Goal: Task Accomplishment & Management: Manage account settings

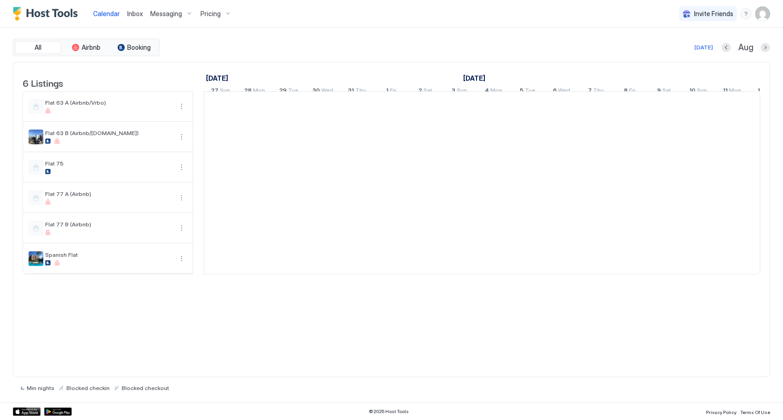
scroll to position [0, 512]
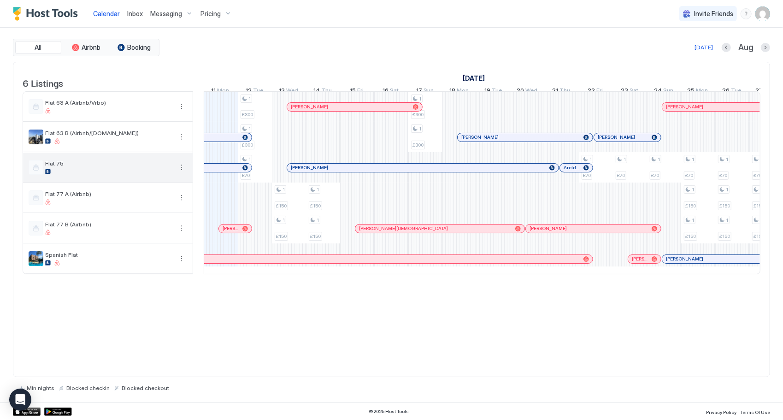
click at [76, 181] on div "Flat 75" at bounding box center [108, 166] width 170 height 29
click at [182, 173] on button "More options" at bounding box center [181, 167] width 11 height 11
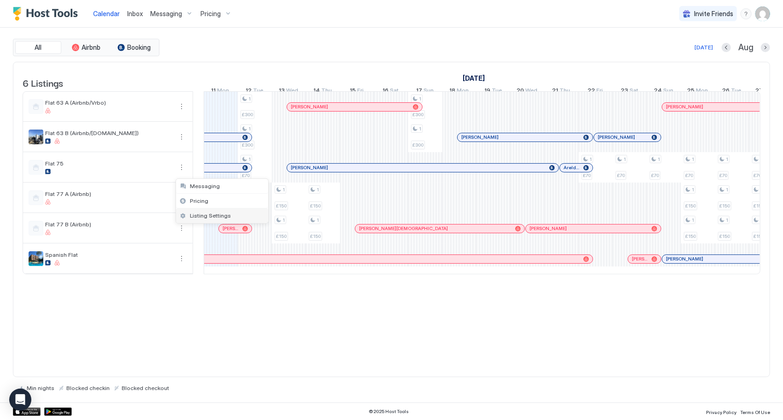
click at [241, 221] on div "Listing Settings" at bounding box center [222, 215] width 92 height 15
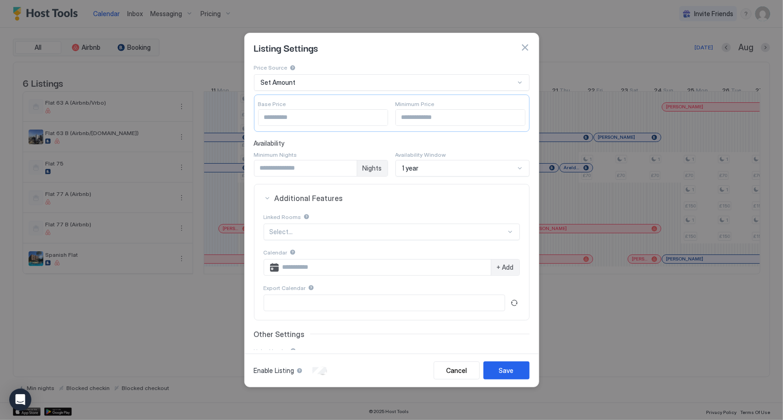
scroll to position [106, 0]
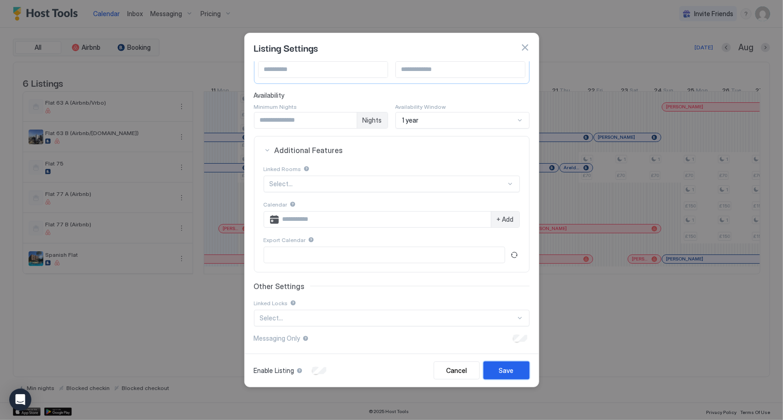
drag, startPoint x: 510, startPoint y: 369, endPoint x: 301, endPoint y: 369, distance: 208.2
click at [348, 374] on div "Enable Listing Cancel Save" at bounding box center [391, 370] width 275 height 18
click at [503, 374] on div "Save" at bounding box center [506, 370] width 15 height 10
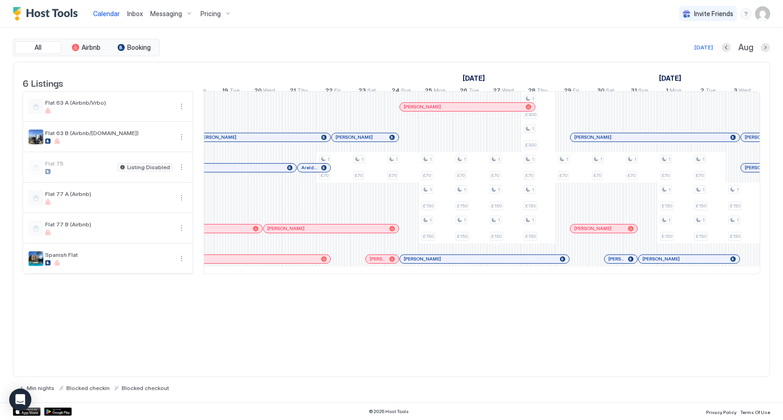
scroll to position [0, 775]
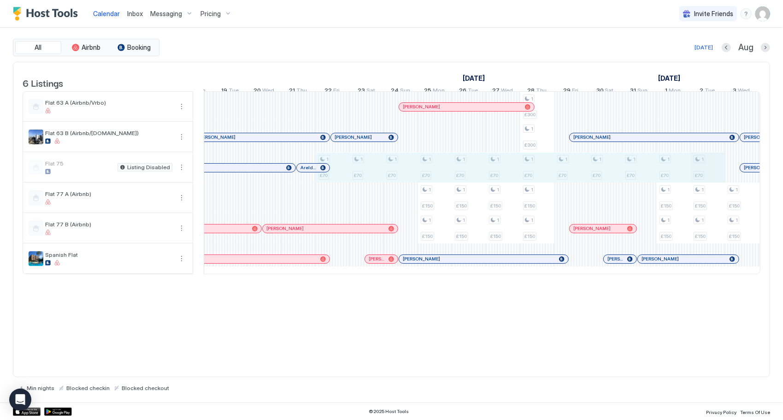
drag, startPoint x: 340, startPoint y: 179, endPoint x: 691, endPoint y: 176, distance: 350.6
click at [692, 176] on div "1 £300 1 £300 1 £70 1 £150 1 £150 1 £150 1 £150 1 £300 1 £300 1 £70 1 £70 1 £70…" at bounding box center [383, 183] width 1909 height 182
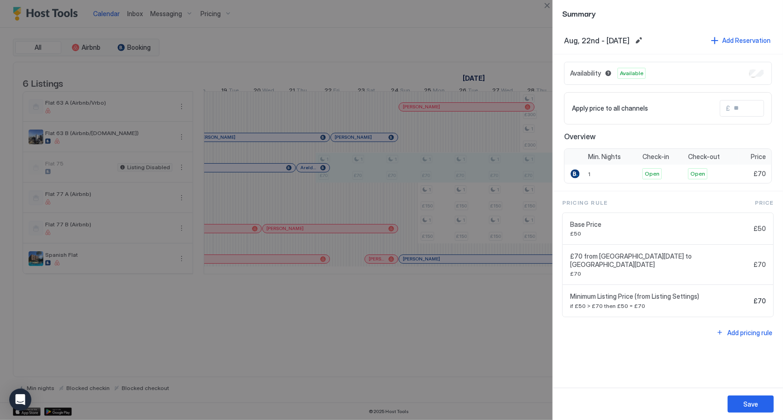
click at [516, 358] on div at bounding box center [391, 210] width 783 height 420
drag, startPoint x: 394, startPoint y: 375, endPoint x: 400, endPoint y: 367, distance: 9.6
click at [397, 375] on div at bounding box center [391, 210] width 783 height 420
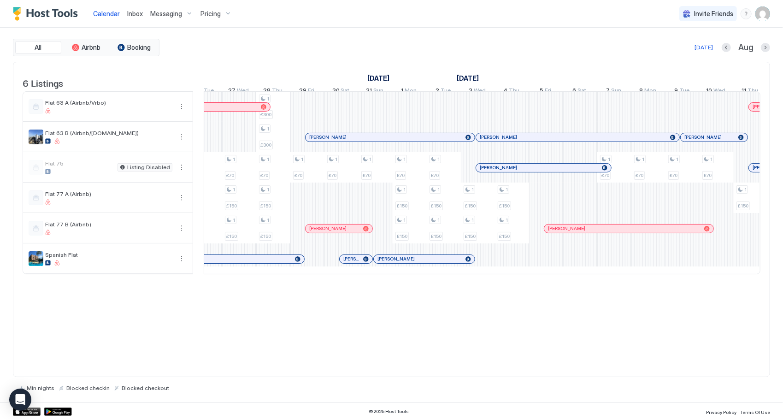
scroll to position [0, 1066]
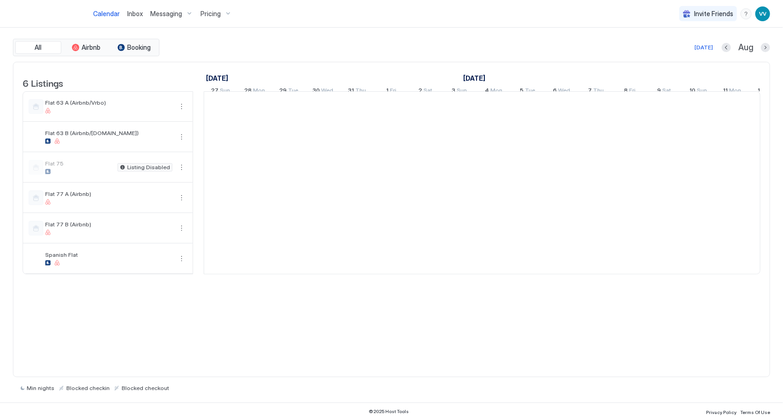
scroll to position [0, 512]
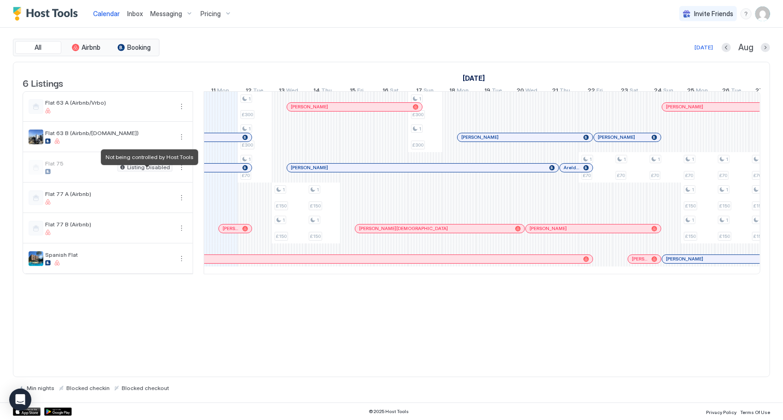
click at [158, 167] on span "Listing Disabled" at bounding box center [148, 167] width 43 height 0
click at [181, 171] on button "More options" at bounding box center [181, 167] width 11 height 11
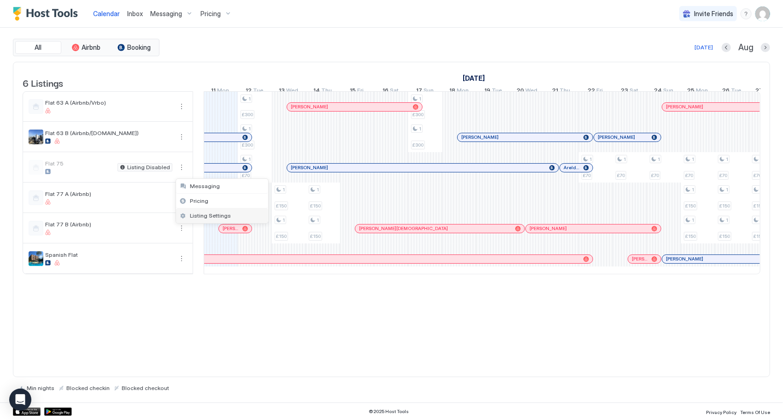
click at [221, 217] on span "Listing Settings" at bounding box center [210, 215] width 41 height 7
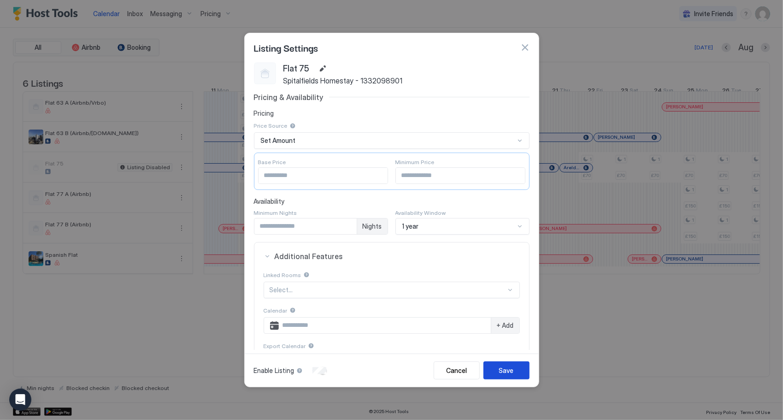
click at [511, 370] on div "Save" at bounding box center [506, 370] width 15 height 10
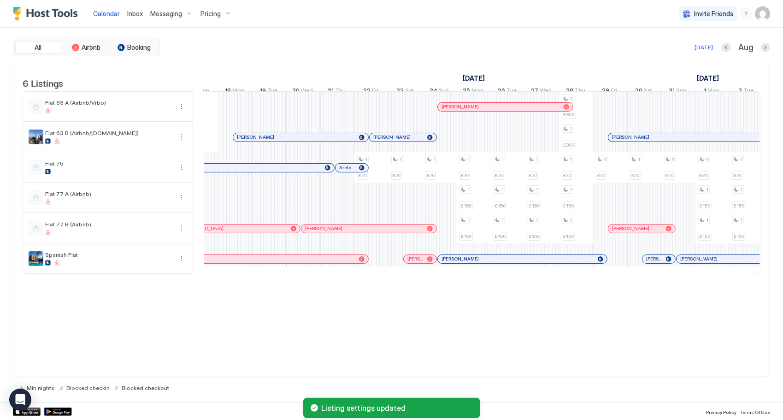
scroll to position [0, 0]
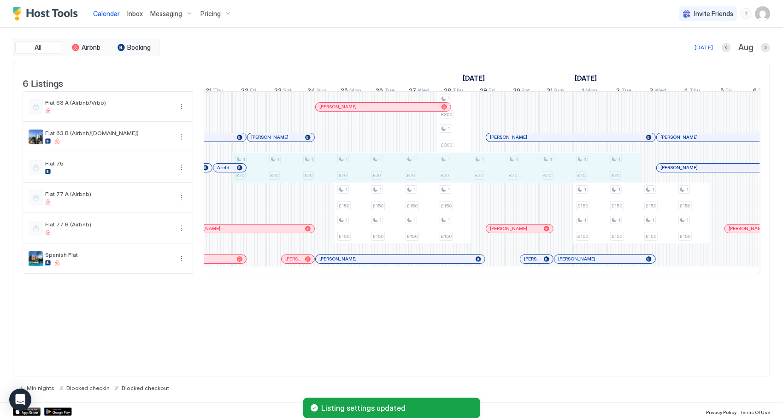
drag, startPoint x: 252, startPoint y: 175, endPoint x: 614, endPoint y: 177, distance: 361.2
click at [614, 177] on div "1 £300 1 £300 1 £70 1 £150 1 £150 1 £150 1 £150 1 £300 1 £300 1 £70 1 £70 1 £70…" at bounding box center [300, 183] width 1909 height 182
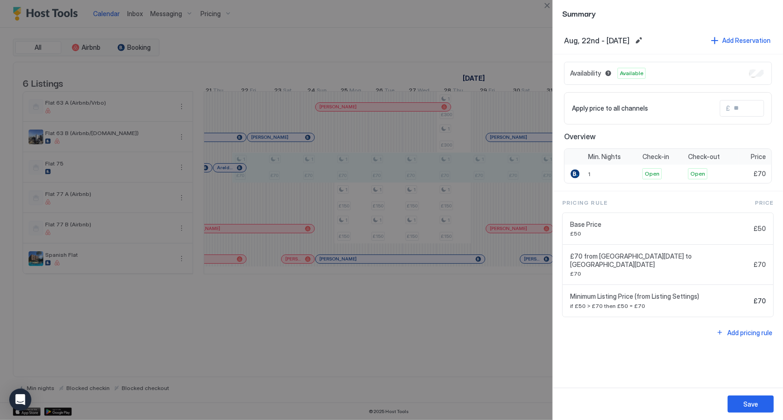
click at [470, 369] on div at bounding box center [391, 210] width 783 height 420
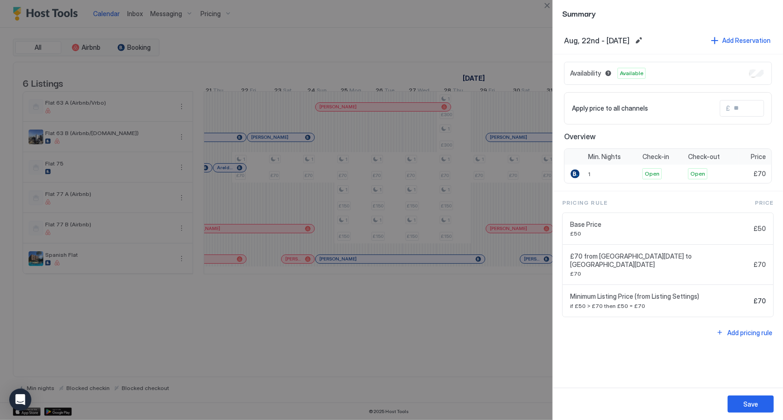
click at [455, 378] on div at bounding box center [391, 210] width 783 height 420
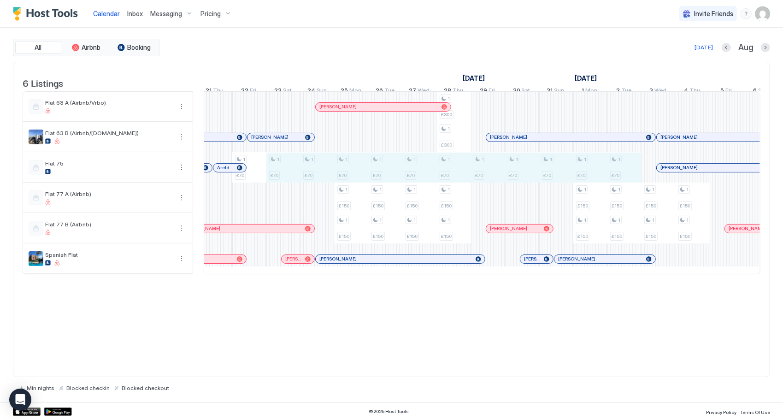
drag, startPoint x: 273, startPoint y: 172, endPoint x: 616, endPoint y: 170, distance: 343.7
click at [617, 170] on div "1 £300 1 £300 1 £70 1 £150 1 £150 1 £150 1 £150 1 £300 1 £300 1 £70 1 £70 1 £70…" at bounding box center [300, 183] width 1909 height 182
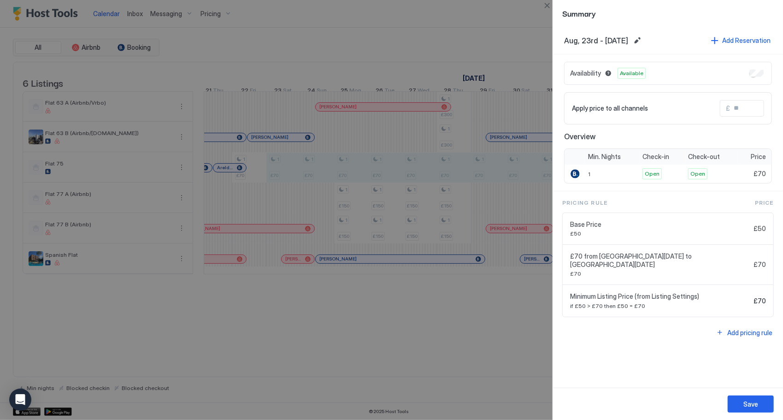
click at [762, 68] on div "Availability Available" at bounding box center [668, 73] width 208 height 23
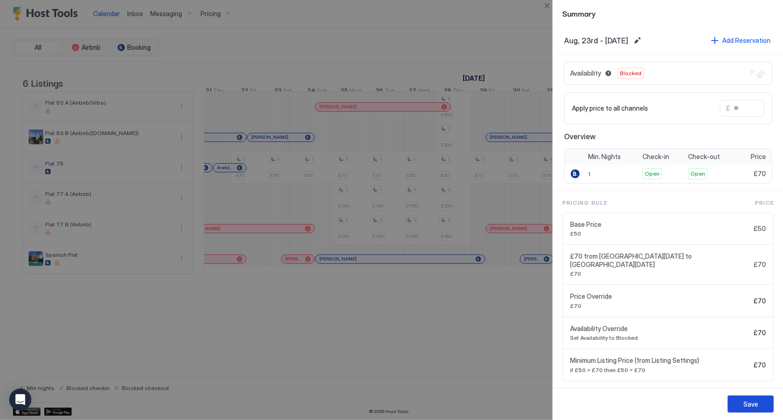
click at [739, 404] on button "Save" at bounding box center [750, 403] width 46 height 17
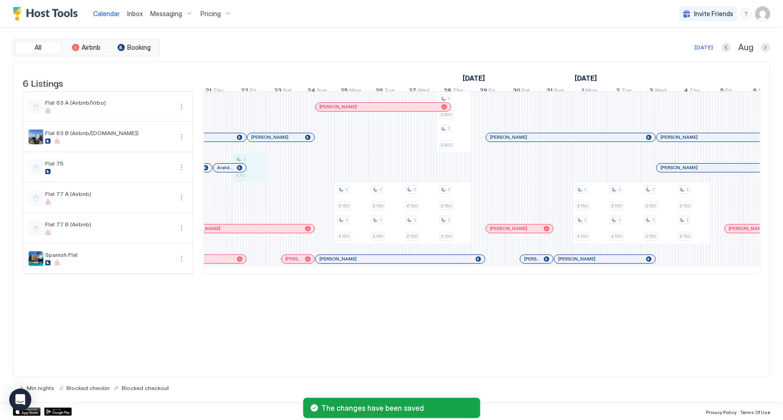
click at [256, 182] on div "1 £300 1 £300 1 £70 1 £150 1 £150 1 £150 1 £150 1 £300 1 £300 1 £70 1 £150 1 £1…" at bounding box center [300, 183] width 1909 height 182
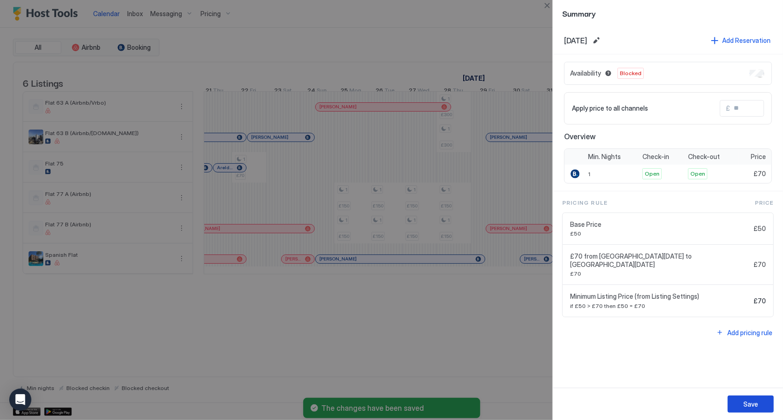
click at [761, 404] on button "Save" at bounding box center [750, 403] width 46 height 17
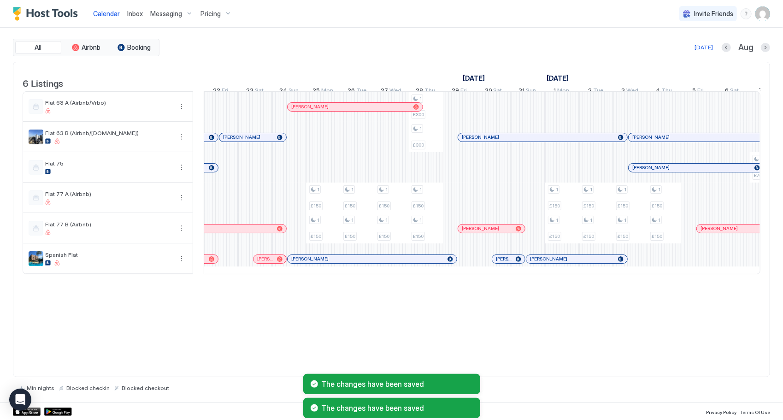
scroll to position [0, 992]
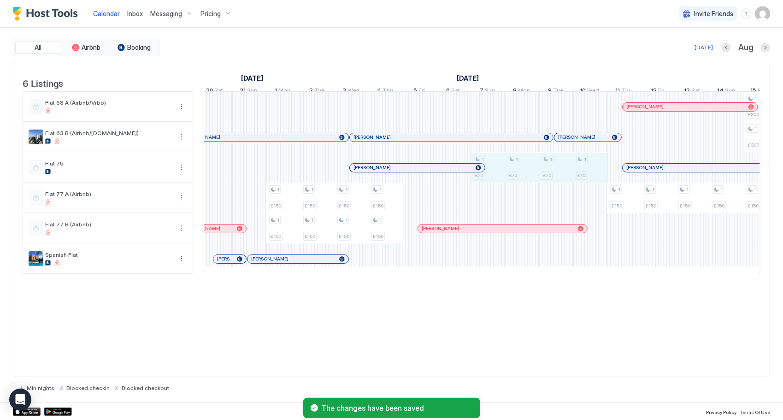
drag, startPoint x: 491, startPoint y: 183, endPoint x: 594, endPoint y: 180, distance: 103.2
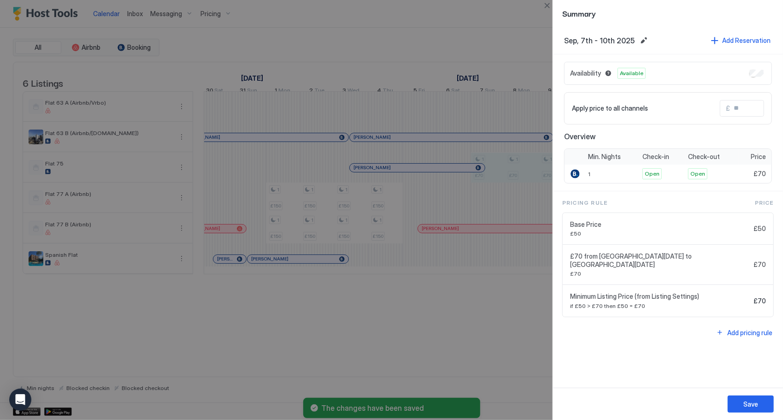
click at [765, 72] on div "Availability Available" at bounding box center [668, 73] width 208 height 23
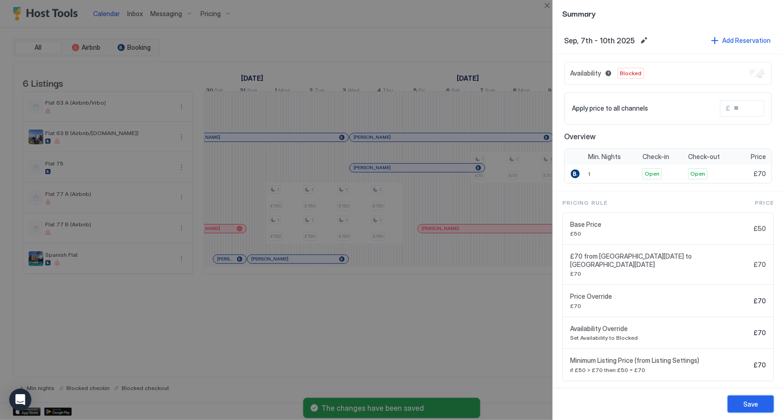
click at [737, 403] on button "Save" at bounding box center [750, 403] width 46 height 17
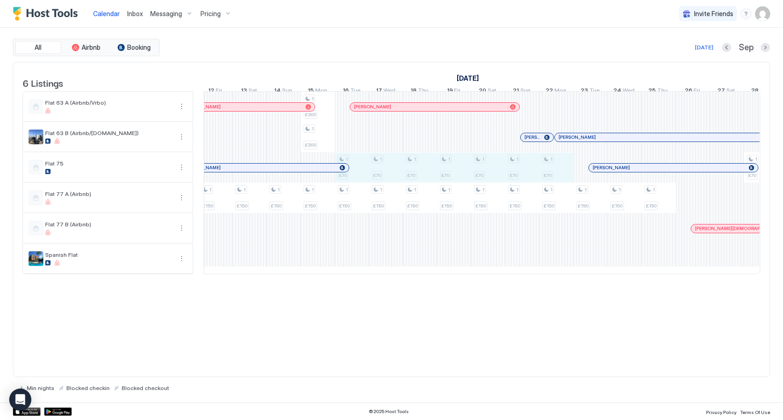
drag, startPoint x: 360, startPoint y: 182, endPoint x: 555, endPoint y: 179, distance: 194.4
click at [555, 179] on div "1 £300 1 £300 1 £150 1 £150 1 £150 1 £150 1 £150 1 £150 1 £300 1 £300 1 £150 1 …" at bounding box center [232, 183] width 1909 height 182
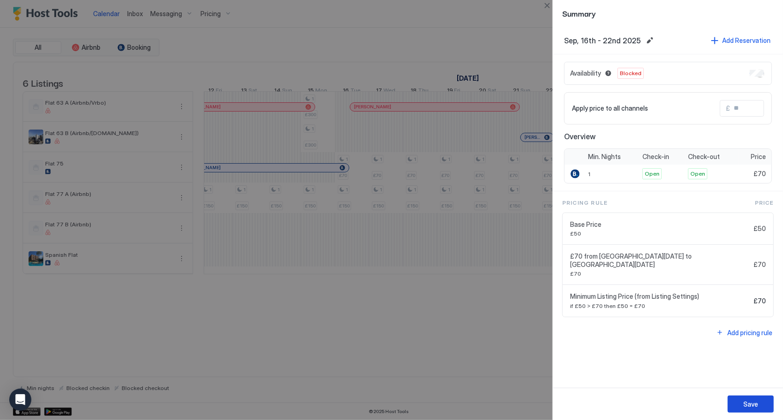
click at [732, 402] on button "Save" at bounding box center [750, 403] width 46 height 17
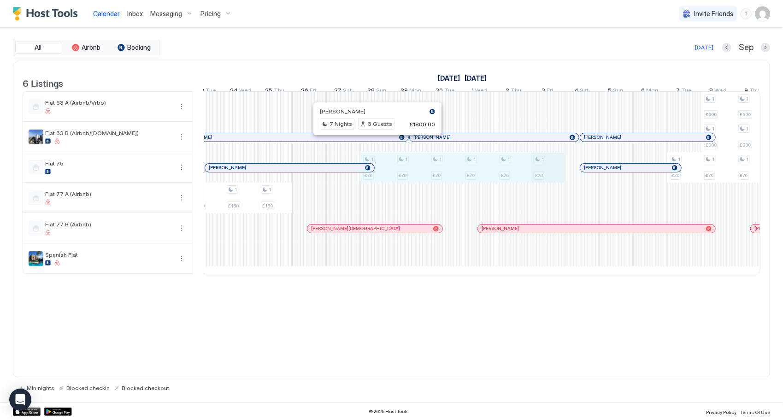
drag, startPoint x: 386, startPoint y: 174, endPoint x: 531, endPoint y: 172, distance: 144.7
click at [543, 173] on div "1 £150 1 £150 1 £150 1 £150 1 £300 1 £300 1 £150 1 £150 1 £150 1 £150 1 £150 1 …" at bounding box center [530, 183] width 1909 height 182
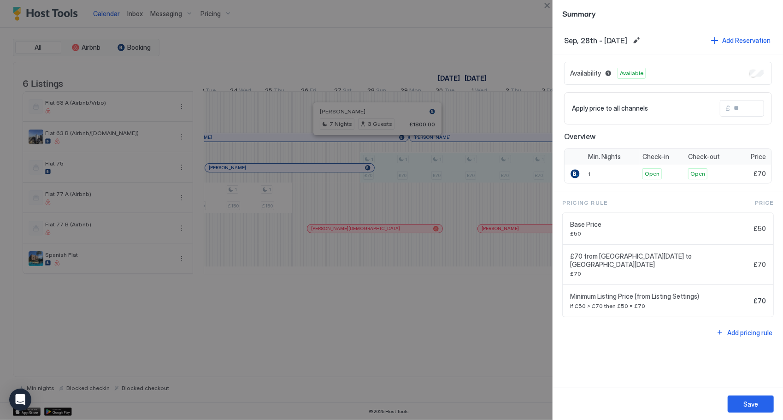
click at [765, 72] on div "Availability Available" at bounding box center [668, 73] width 208 height 23
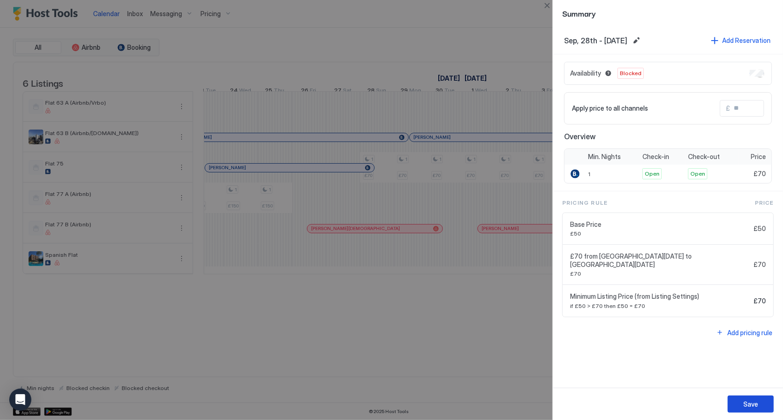
click at [760, 406] on button "Save" at bounding box center [750, 403] width 46 height 17
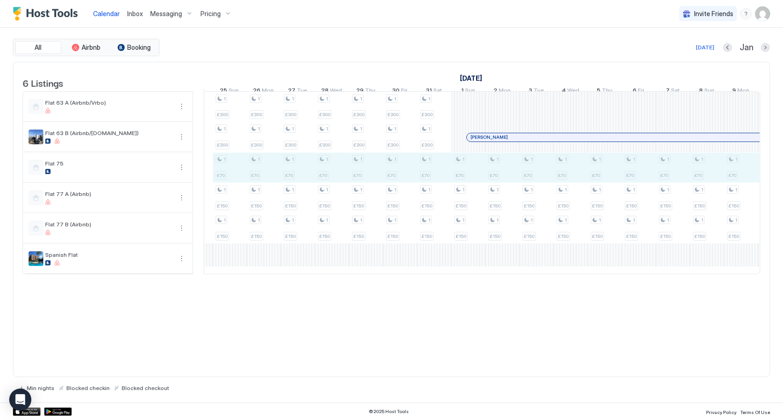
drag, startPoint x: 759, startPoint y: 174, endPoint x: 269, endPoint y: 174, distance: 490.2
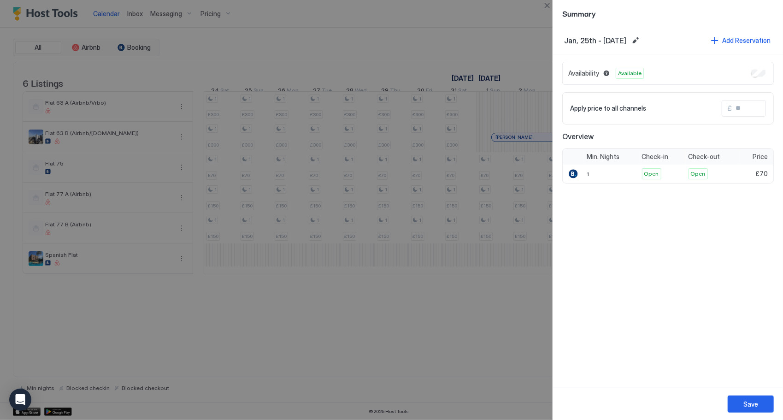
click at [766, 73] on div "Availability Available" at bounding box center [667, 73] width 211 height 23
click at [744, 405] on div "Save" at bounding box center [750, 404] width 15 height 10
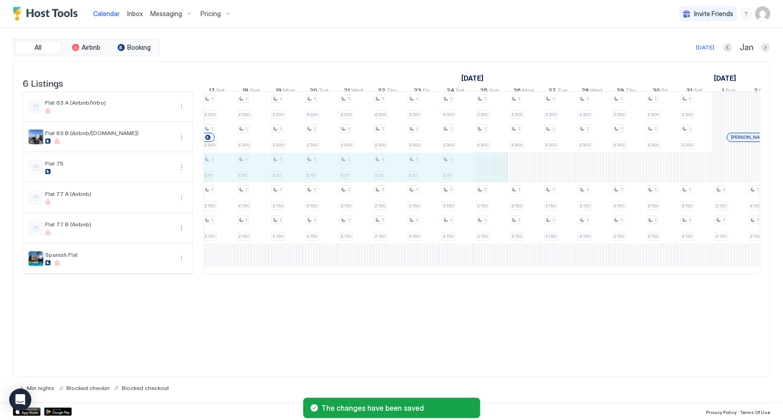
drag, startPoint x: 492, startPoint y: 181, endPoint x: 225, endPoint y: 181, distance: 267.7
click at [225, 181] on div "1 £70 1 £150 1 £150 1 €60 1 £70 1 £150 1 £150 1 £70 1 £150 1 £150 1 £70 1 £150 …" at bounding box center [677, 183] width 1909 height 182
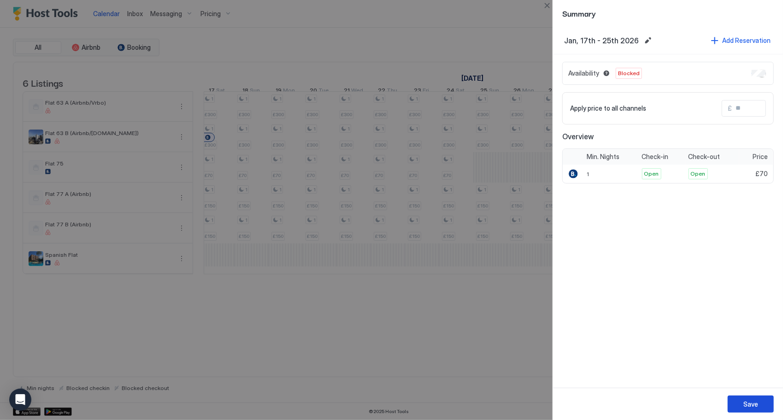
click at [761, 418] on div "Save" at bounding box center [668, 403] width 230 height 32
click at [761, 408] on button "Save" at bounding box center [750, 403] width 46 height 17
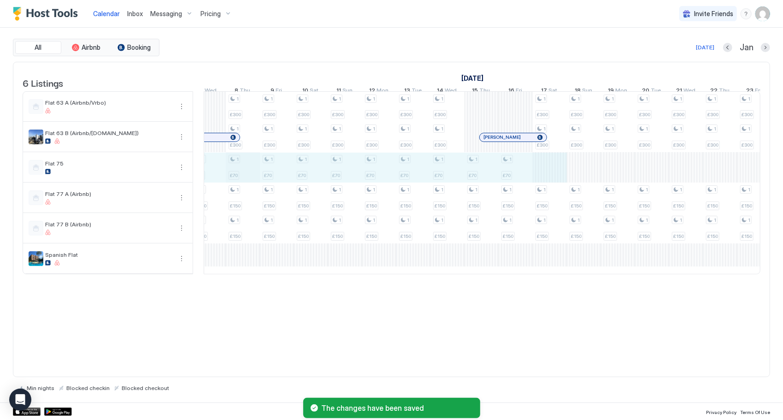
drag, startPoint x: 558, startPoint y: 181, endPoint x: 258, endPoint y: 182, distance: 299.4
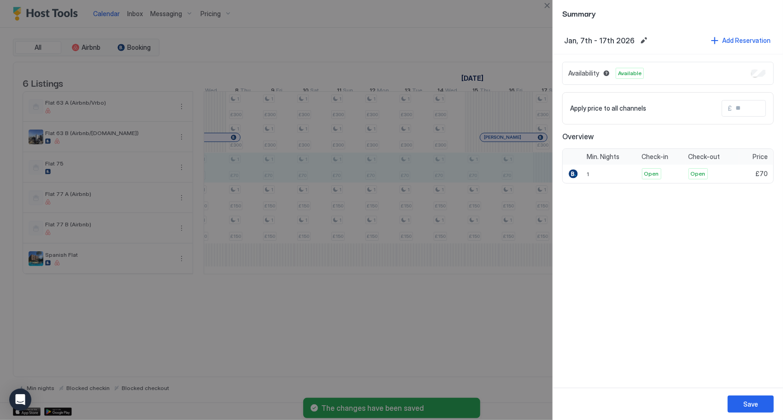
click at [763, 66] on div "Availability Available" at bounding box center [667, 73] width 211 height 23
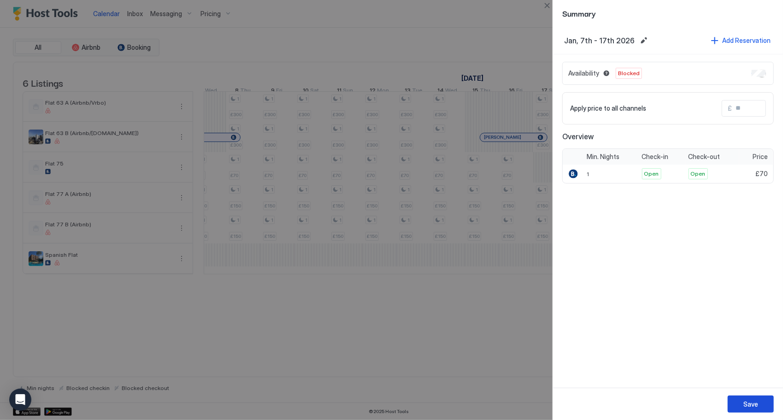
drag, startPoint x: 762, startPoint y: 403, endPoint x: 754, endPoint y: 411, distance: 11.1
click at [761, 404] on button "Save" at bounding box center [750, 403] width 46 height 17
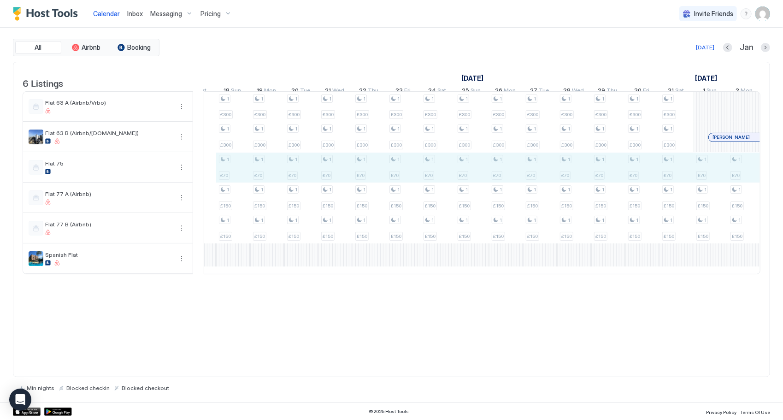
drag, startPoint x: 744, startPoint y: 179, endPoint x: 249, endPoint y: 178, distance: 495.2
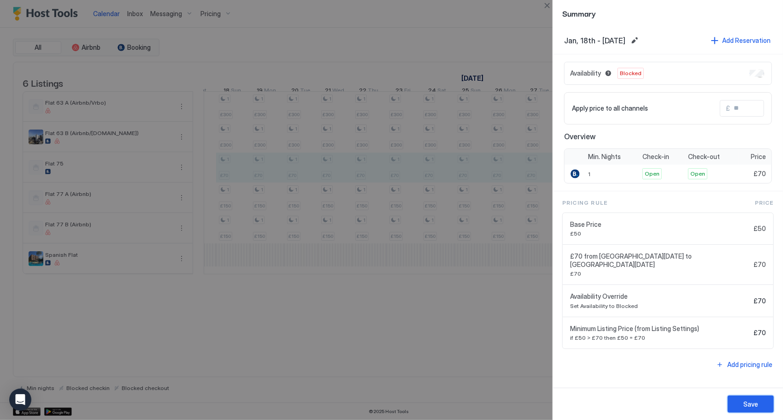
drag, startPoint x: 757, startPoint y: 401, endPoint x: 762, endPoint y: 124, distance: 276.4
click at [767, 89] on div "Summary Jan, 18th - [DATE] Add Reservation Availability Blocked Apply price to …" at bounding box center [668, 210] width 230 height 420
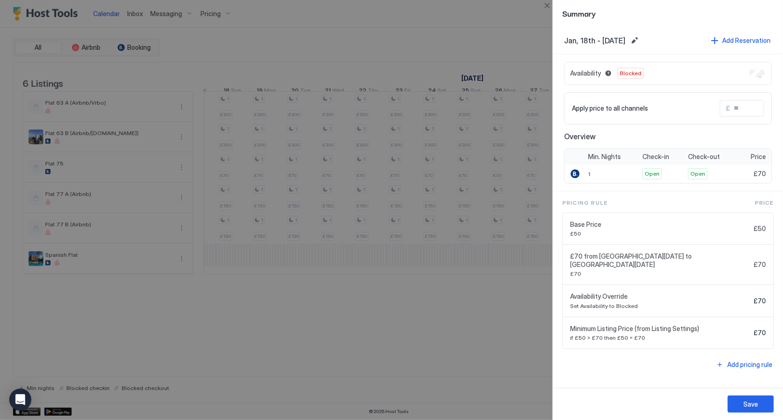
click at [759, 400] on button "Save" at bounding box center [750, 403] width 46 height 17
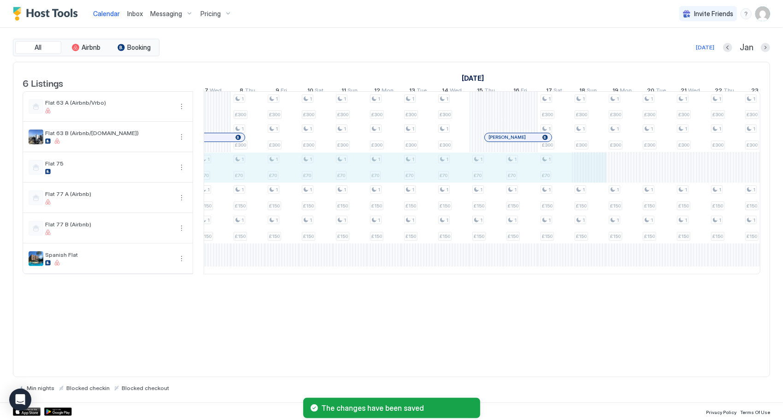
drag, startPoint x: 573, startPoint y: 175, endPoint x: 216, endPoint y: 175, distance: 357.0
click at [216, 175] on div "1 £70 1 £70 1 £70 1 £300 1 £300 1 £70 1 £300 1 £300 1 £70 1 £70 1 £70 1 €60 1 £…" at bounding box center [333, 183] width 1909 height 182
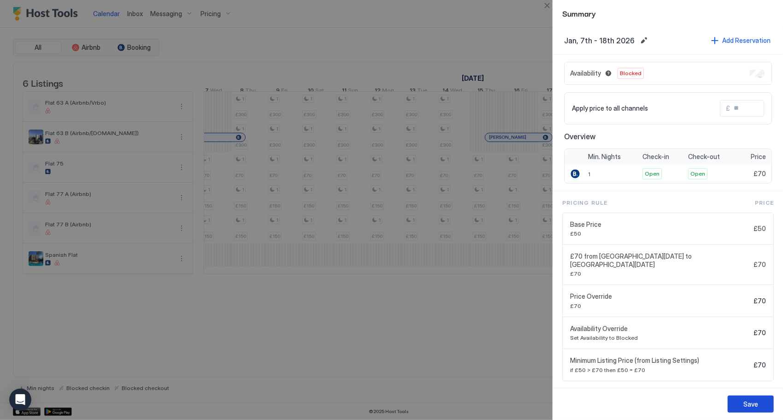
click at [763, 400] on button "Save" at bounding box center [750, 403] width 46 height 17
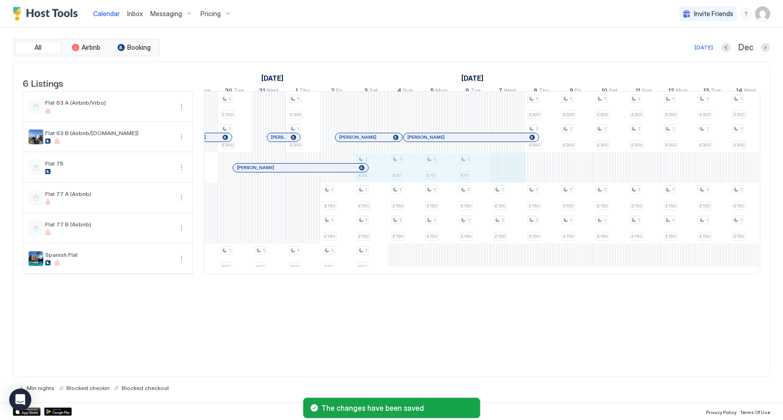
drag, startPoint x: 505, startPoint y: 165, endPoint x: 369, endPoint y: 174, distance: 137.1
click at [369, 174] on div "1 £70 1 £70 1 £70 1 £300 1 £300 1 £70 1 £300 1 £300 1 £70 1 £70 1 £70 1 €60 1 £…" at bounding box center [626, 183] width 1909 height 182
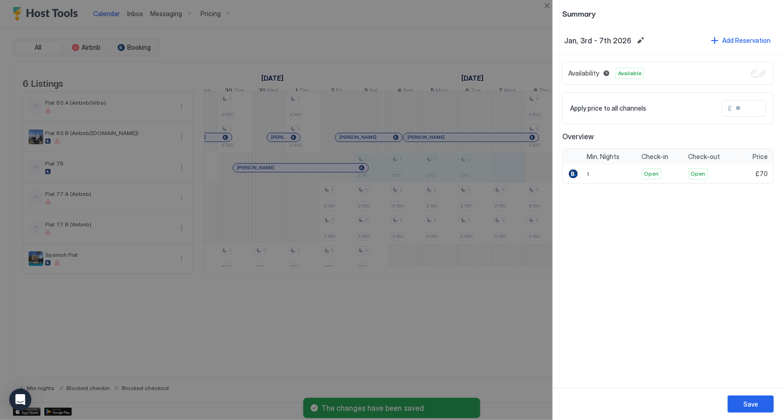
click at [760, 68] on div "Availability Available" at bounding box center [667, 73] width 211 height 23
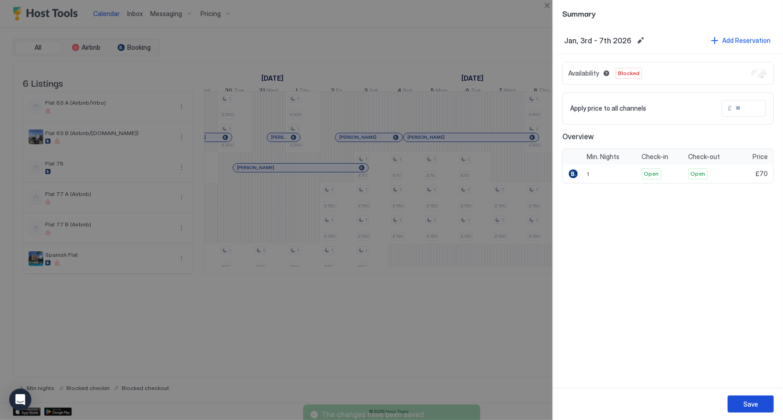
click at [747, 406] on div "Save" at bounding box center [750, 404] width 15 height 10
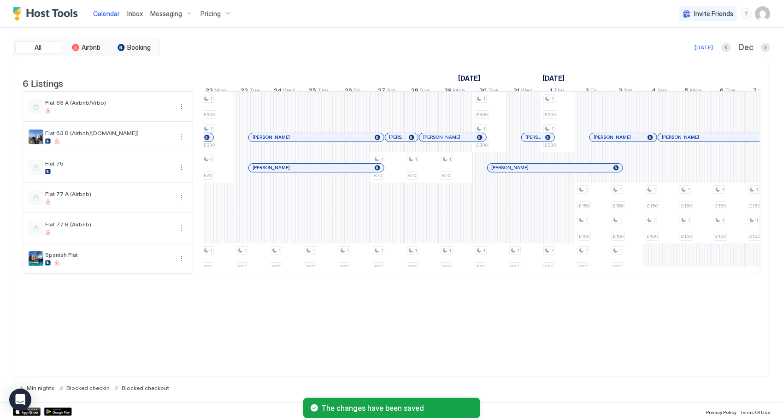
drag, startPoint x: 490, startPoint y: 186, endPoint x: 394, endPoint y: 182, distance: 95.9
drag, startPoint x: 391, startPoint y: 188, endPoint x: 458, endPoint y: 177, distance: 67.7
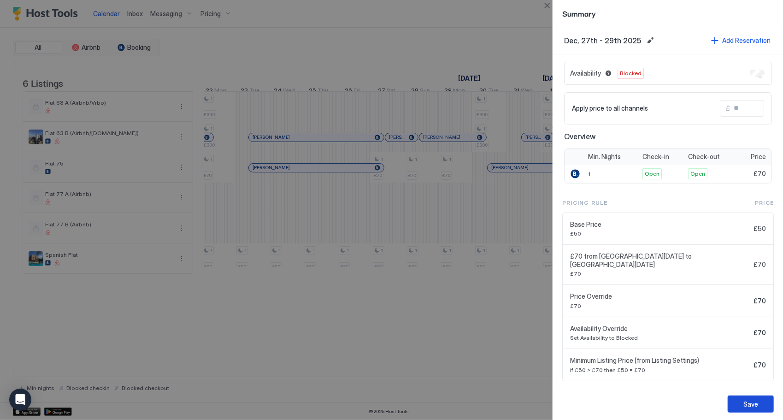
click at [755, 404] on div "Save" at bounding box center [750, 404] width 15 height 10
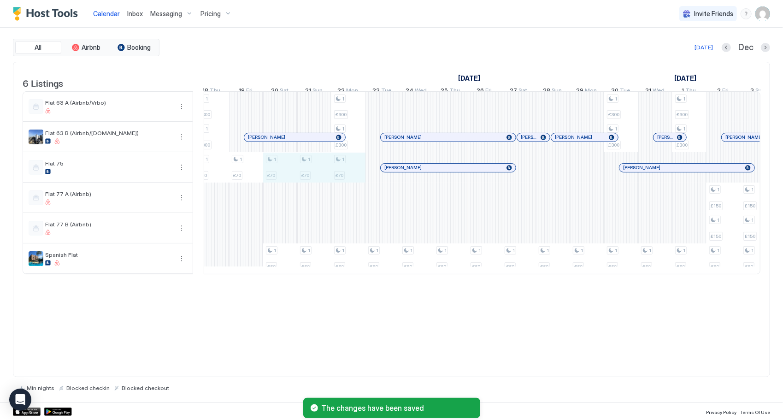
drag, startPoint x: 355, startPoint y: 174, endPoint x: 277, endPoint y: 181, distance: 78.2
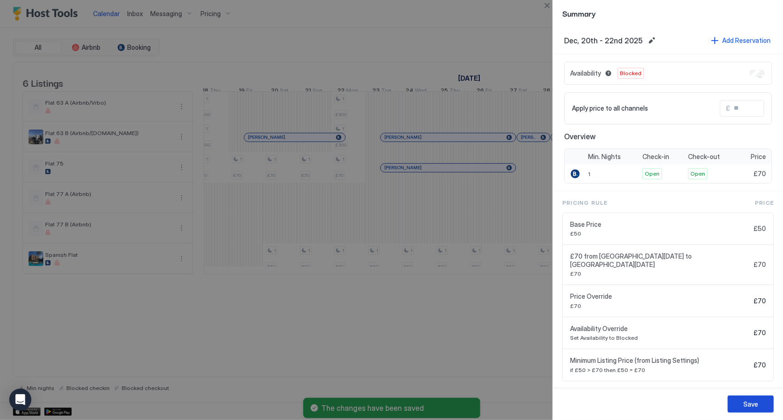
drag, startPoint x: 756, startPoint y: 402, endPoint x: 718, endPoint y: 397, distance: 38.1
click at [756, 401] on div "Save" at bounding box center [750, 404] width 15 height 10
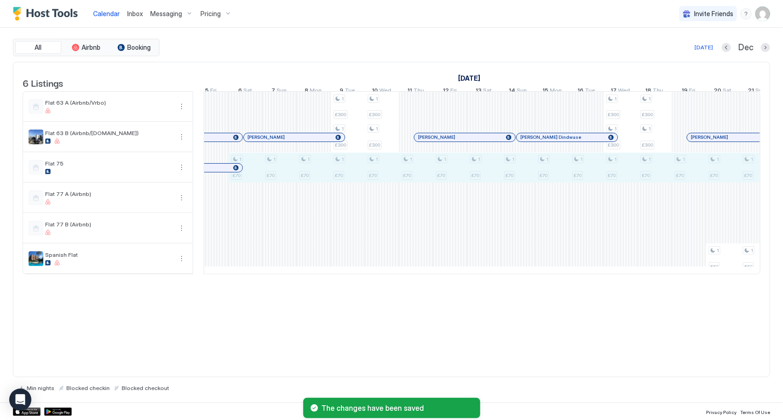
click at [733, 182] on div "1 £70 1 £150 1 £150 1 £70 1 £150 1 £150 1 £70 1 £150 1 £150 1 £70 1 £150 1 £150…" at bounding box center [773, 183] width 1909 height 182
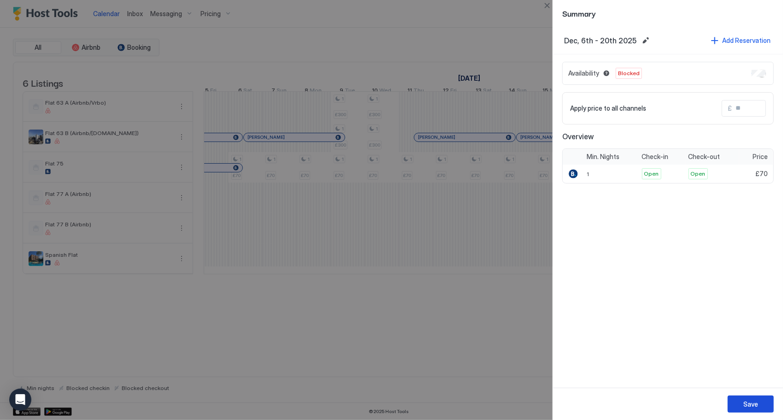
click at [754, 404] on div "Save" at bounding box center [750, 404] width 15 height 10
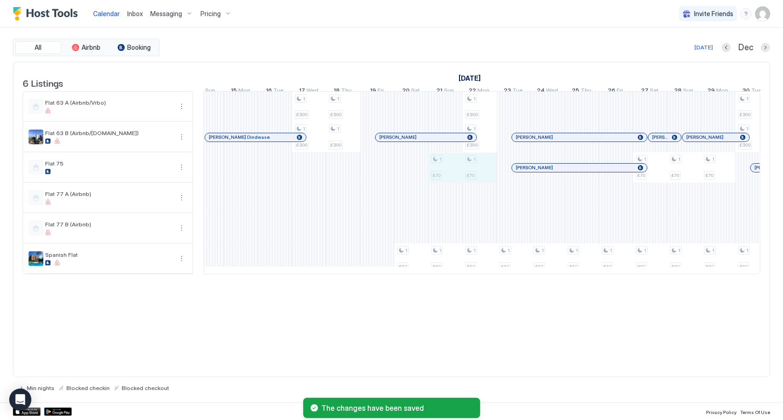
drag, startPoint x: 463, startPoint y: 180, endPoint x: 490, endPoint y: 180, distance: 26.7
click at [490, 180] on div "1 £70 1 £150 1 £150 1 £70 1 £150 1 £150 1 £70 1 £150 1 £150 1 £70 1 £150 1 £150…" at bounding box center [462, 183] width 1909 height 182
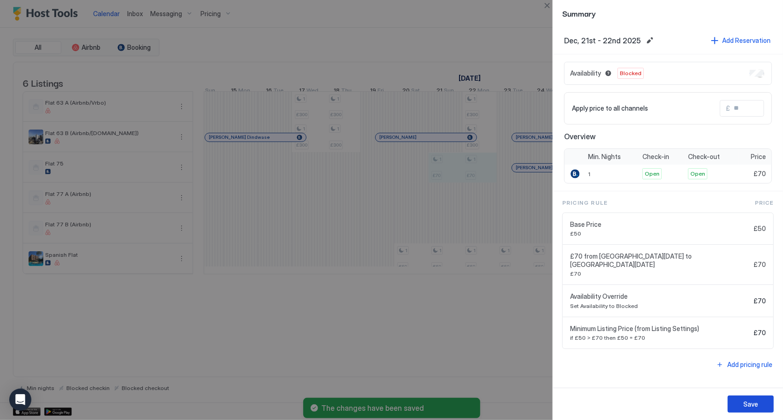
click at [741, 402] on button "Save" at bounding box center [750, 403] width 46 height 17
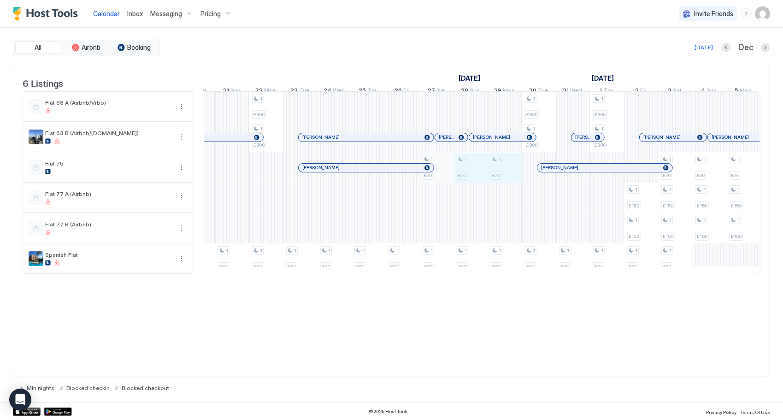
click at [443, 175] on div "1 £70 1 £150 1 £150 1 £70 1 £150 1 £150 1 £70 1 £150 1 £150 1 £70 1 £150 1 £150…" at bounding box center [249, 183] width 1909 height 182
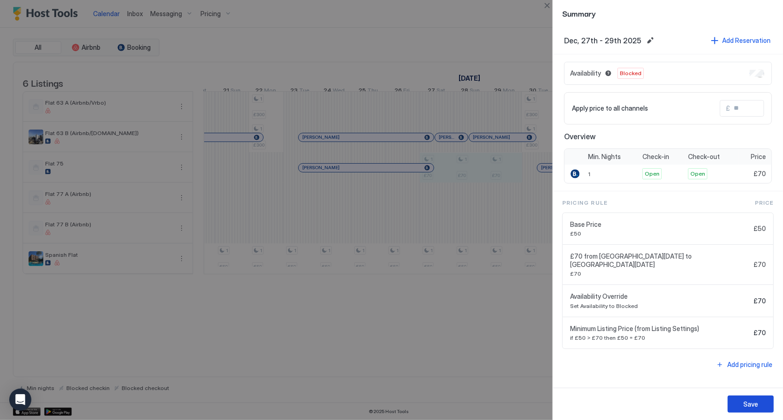
click at [744, 403] on div "Save" at bounding box center [750, 404] width 15 height 10
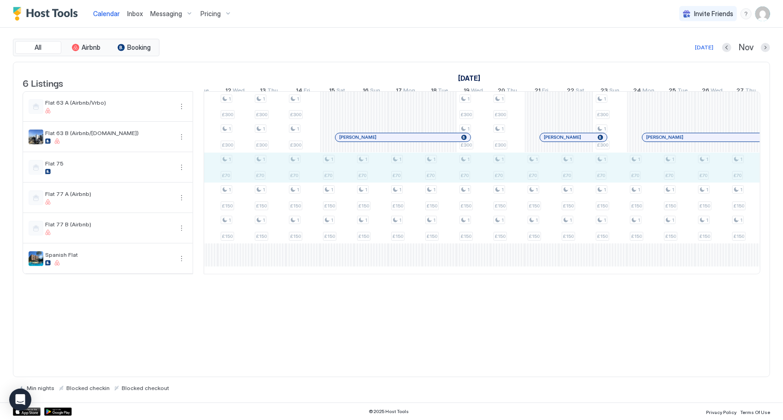
drag, startPoint x: 218, startPoint y: 178, endPoint x: 748, endPoint y: 173, distance: 529.4
click at [749, 173] on div "1 £300 1 £300 1 £70 1 £300 1 £300 1 £70 1 £70 1 £150 1 £150 1 £70 1 £150 1 £150…" at bounding box center [217, 183] width 1909 height 182
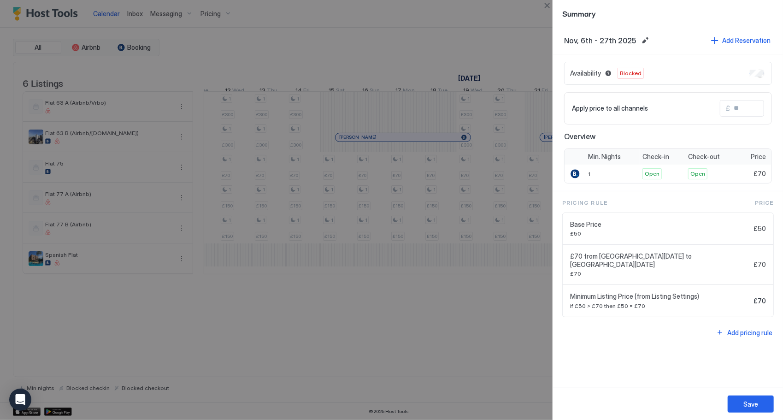
click at [753, 397] on button "Save" at bounding box center [750, 403] width 46 height 17
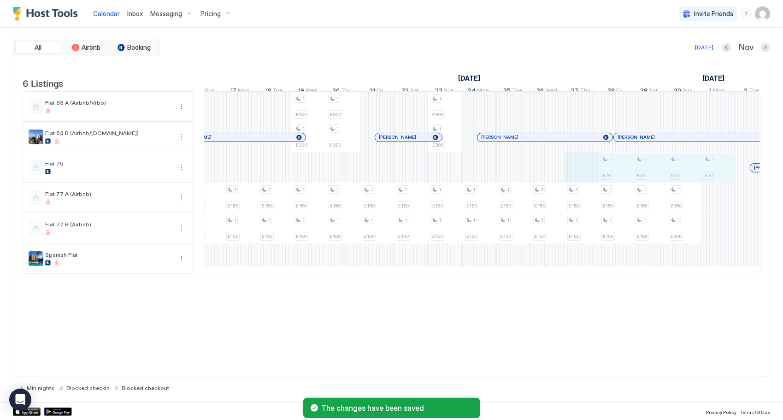
drag, startPoint x: 595, startPoint y: 170, endPoint x: 727, endPoint y: 182, distance: 132.8
click at [728, 179] on div "1 £300 1 £300 1 £70 1 £300 1 £300 1 £70 1 £70 1 £150 1 £150 1 £70 1 £150 1 £150…" at bounding box center [52, 183] width 1909 height 182
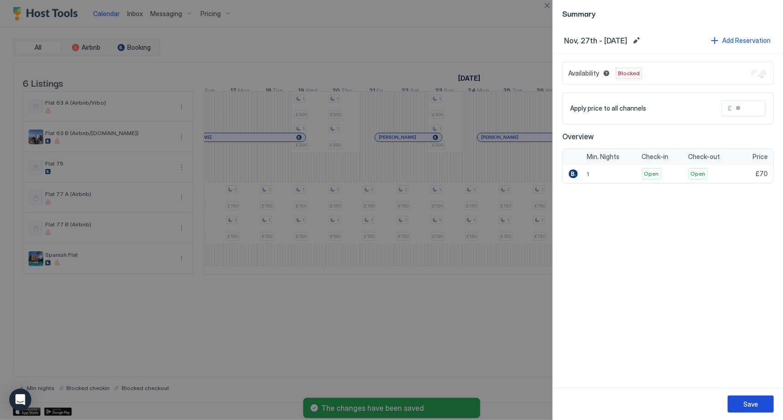
click at [758, 399] on button "Save" at bounding box center [750, 403] width 46 height 17
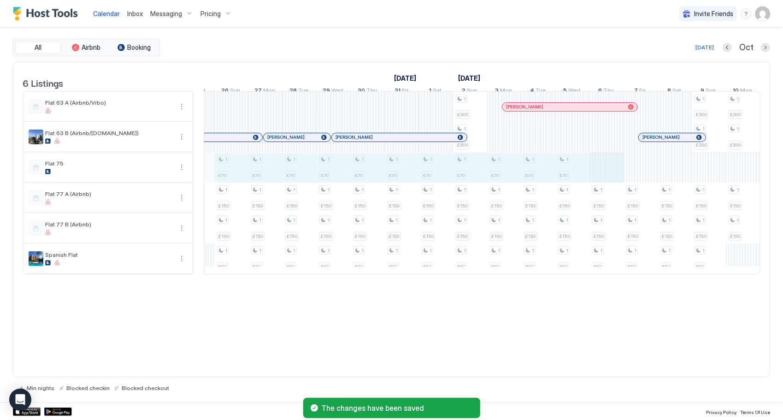
drag, startPoint x: 569, startPoint y: 179, endPoint x: 209, endPoint y: 179, distance: 359.8
click at [235, 179] on div "1 £300 1 £300 1 £70 1 £300 1 £300 1 £70 1 £70 1 £150 1 £150 1 £70 1 £150 1 £150…" at bounding box center [793, 183] width 1909 height 182
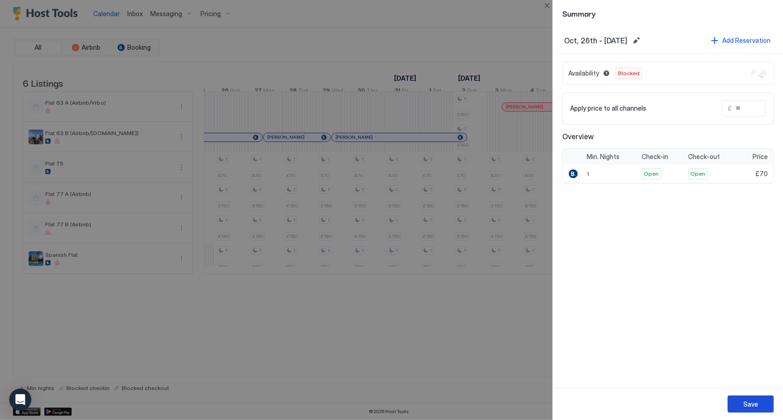
click at [764, 404] on button "Save" at bounding box center [750, 403] width 46 height 17
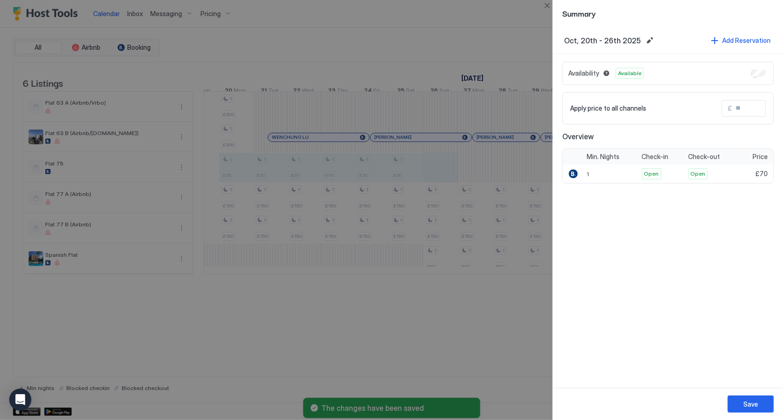
click at [762, 78] on div "Availability Available" at bounding box center [667, 73] width 211 height 23
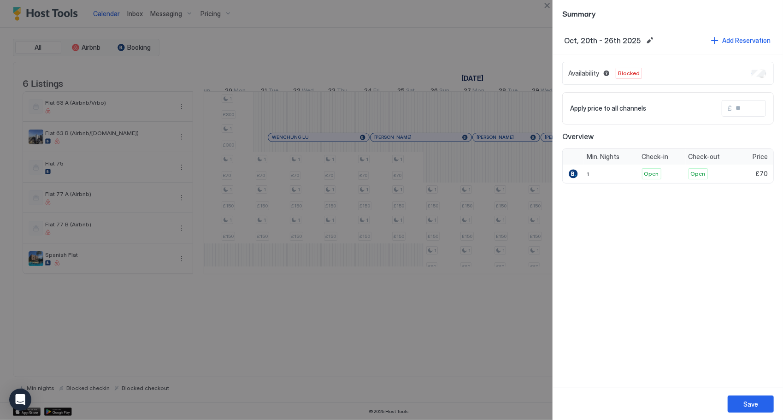
click at [757, 408] on button "Save" at bounding box center [750, 403] width 46 height 17
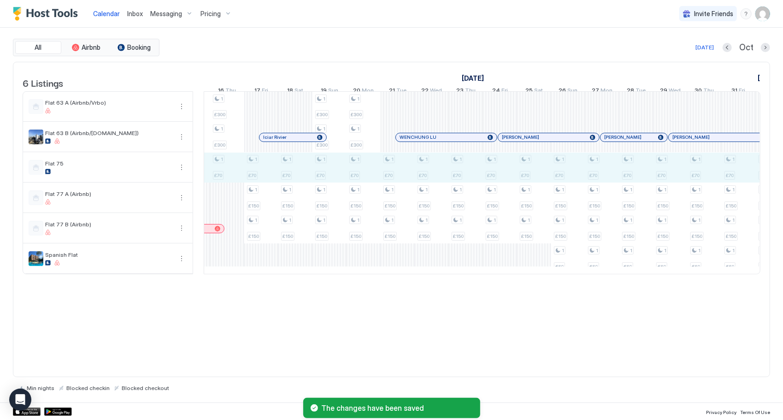
drag, startPoint x: 228, startPoint y: 172, endPoint x: 760, endPoint y: 176, distance: 532.6
click at [755, 176] on div "1 £150 1 £70 1 £70 1 £70 1 £70 1 £70 1 £70 1 £70 1 £300 1 £300 1 £70 1 £300 1 £…" at bounding box center [448, 183] width 1909 height 182
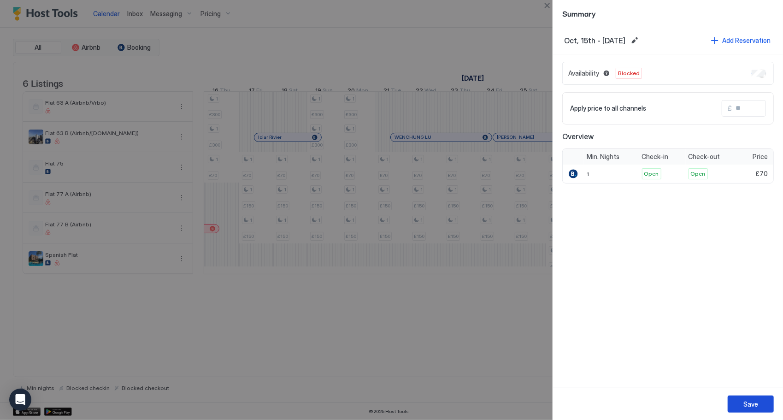
click at [738, 404] on button "Save" at bounding box center [750, 403] width 46 height 17
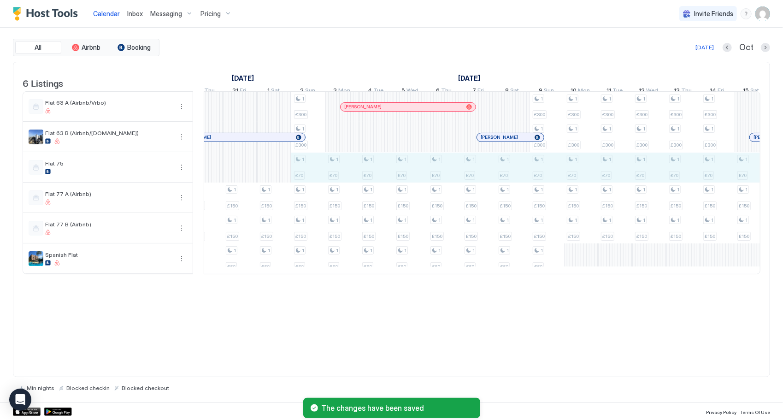
drag, startPoint x: 302, startPoint y: 174, endPoint x: 743, endPoint y: 171, distance: 440.4
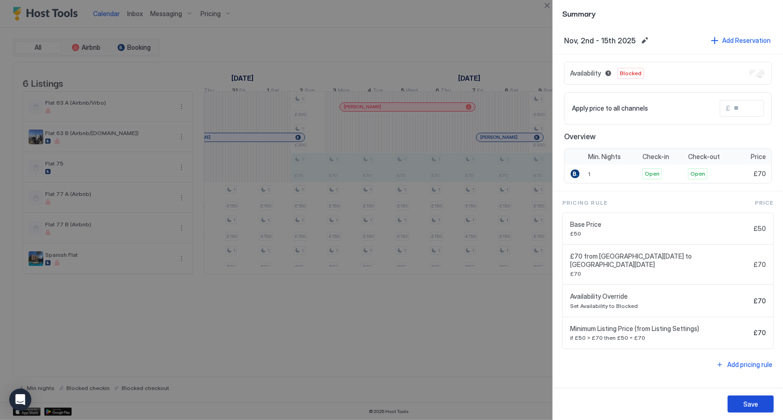
click at [752, 405] on div "Save" at bounding box center [750, 404] width 15 height 10
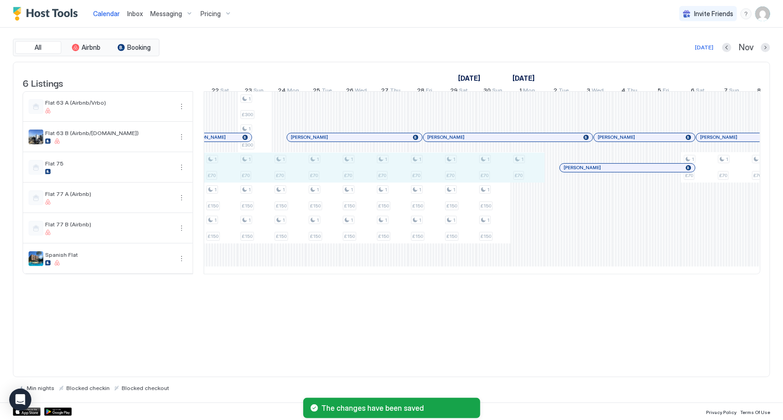
drag, startPoint x: 528, startPoint y: 174, endPoint x: 230, endPoint y: 177, distance: 297.6
click at [230, 177] on div "1 £70 1 £150 1 £150 1 €60 1 £70 1 £150 1 £150 1 €60 1 £70 1 £150 1 £150 1 €60 1…" at bounding box center [544, 183] width 1909 height 182
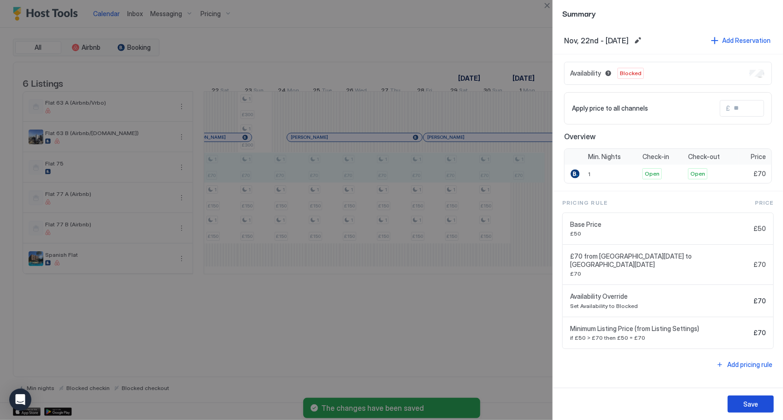
click at [760, 404] on button "Save" at bounding box center [750, 403] width 46 height 17
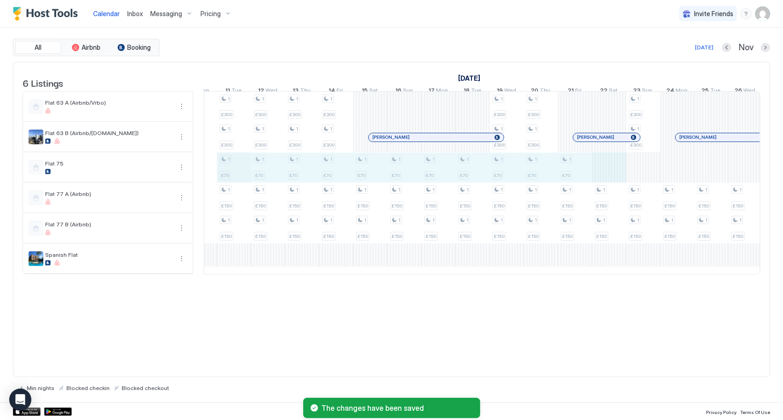
drag, startPoint x: 596, startPoint y: 171, endPoint x: 246, endPoint y: 170, distance: 349.7
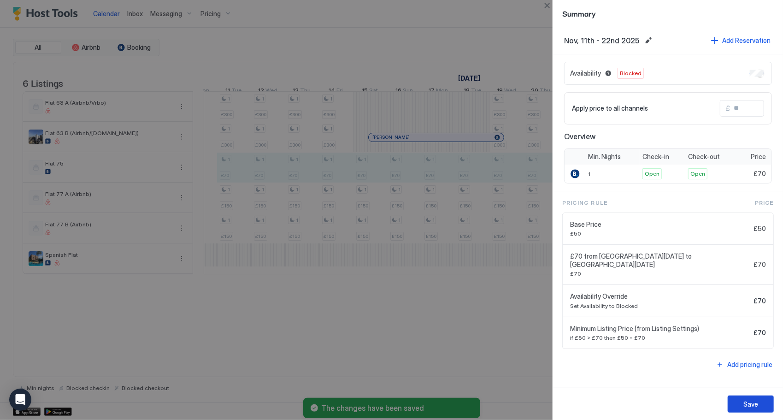
drag, startPoint x: 758, startPoint y: 396, endPoint x: 749, endPoint y: 406, distance: 13.7
click at [758, 396] on button "Save" at bounding box center [750, 403] width 46 height 17
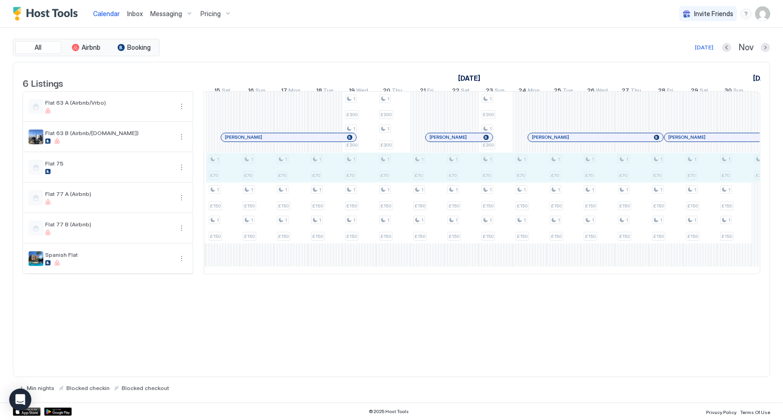
drag, startPoint x: 751, startPoint y: 167, endPoint x: 223, endPoint y: 168, distance: 528.4
click at [223, 168] on div "1 £300 1 £300 1 £70 1 £300 1 £300 1 £70 1 £70 1 £150 1 £150 1 £70 1 £150 1 £150…" at bounding box center [103, 183] width 1909 height 182
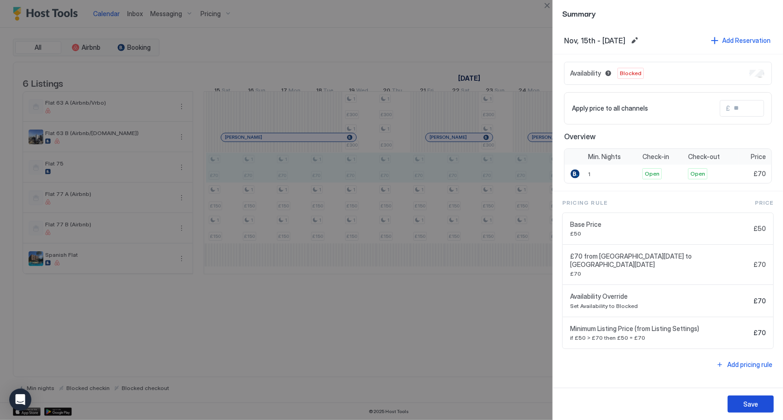
click at [754, 404] on div "Save" at bounding box center [750, 404] width 15 height 10
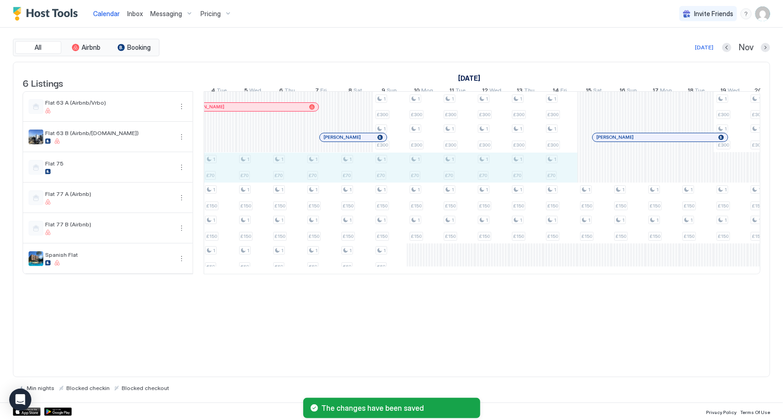
drag, startPoint x: 570, startPoint y: 174, endPoint x: 228, endPoint y: 173, distance: 341.8
click at [228, 173] on div "1 £300 1 £300 1 £70 1 £300 1 £300 1 £70 1 £70 1 £150 1 £150 1 £70 1 £150 1 £150…" at bounding box center [474, 183] width 1909 height 182
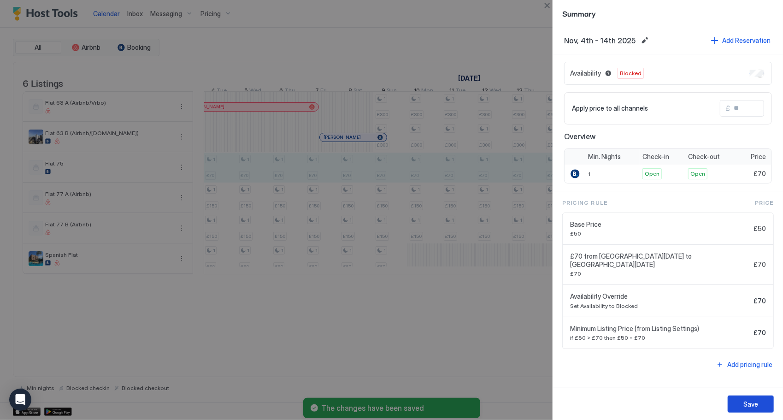
click at [744, 409] on button "Save" at bounding box center [750, 403] width 46 height 17
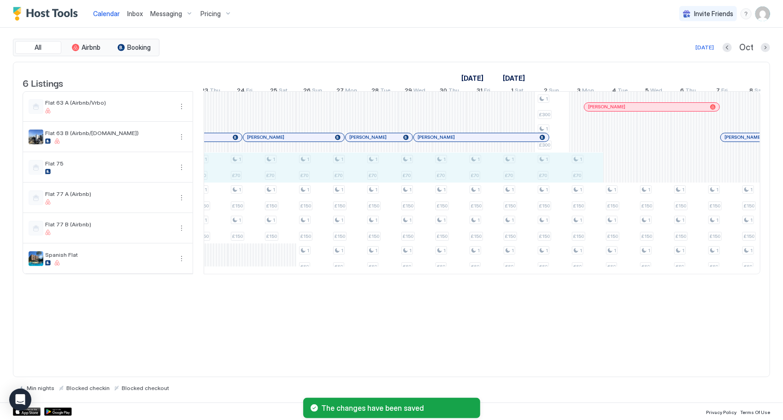
drag, startPoint x: 594, startPoint y: 176, endPoint x: 221, endPoint y: 179, distance: 373.2
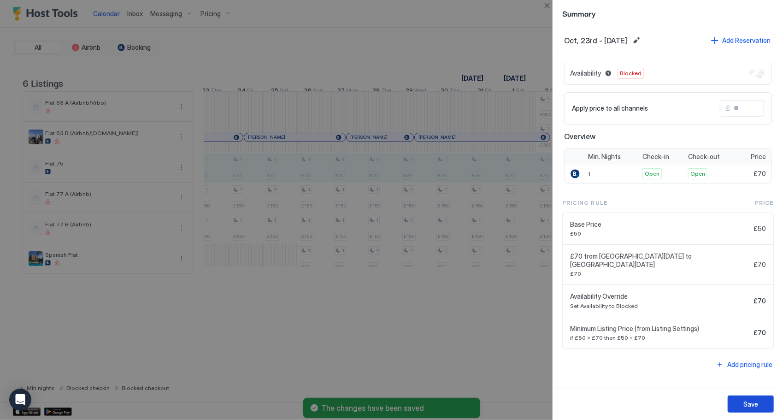
click at [736, 400] on button "Save" at bounding box center [750, 403] width 46 height 17
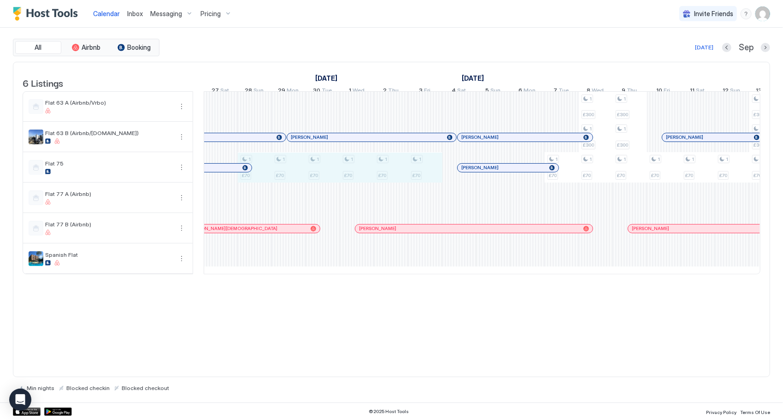
drag, startPoint x: 266, startPoint y: 178, endPoint x: 423, endPoint y: 176, distance: 157.1
click at [423, 176] on div "1 £150 1 £150 1 £150 1 £150 1 £300 1 £300 1 £150 1 £150 1 £150 1 £150 1 £150 1 …" at bounding box center [408, 183] width 1909 height 182
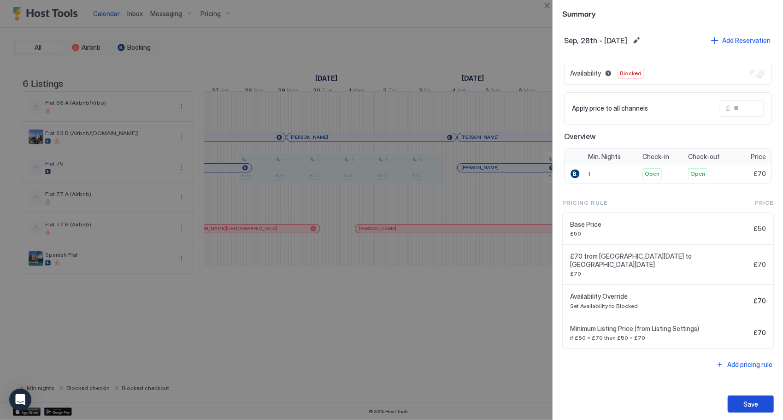
click at [770, 403] on button "Save" at bounding box center [750, 403] width 46 height 17
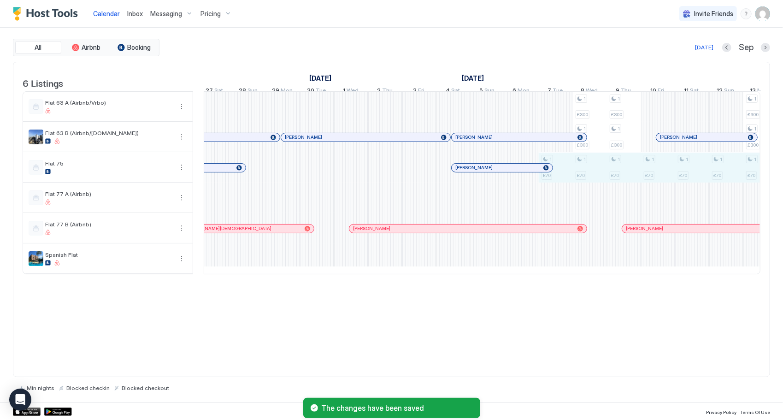
drag, startPoint x: 561, startPoint y: 183, endPoint x: 744, endPoint y: 178, distance: 182.5
click at [744, 177] on div "1 £150 1 £150 1 £150 1 £150 1 £300 1 £300 1 £150 1 £150 1 £150 1 £150 1 £150 1 …" at bounding box center [402, 183] width 1909 height 182
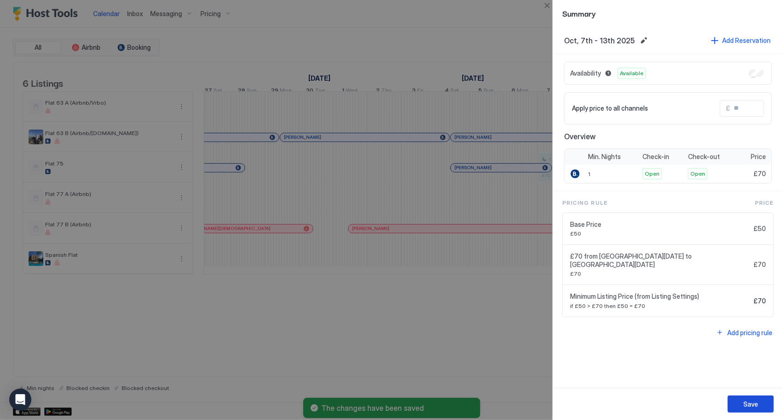
click at [766, 404] on button "Save" at bounding box center [750, 403] width 46 height 17
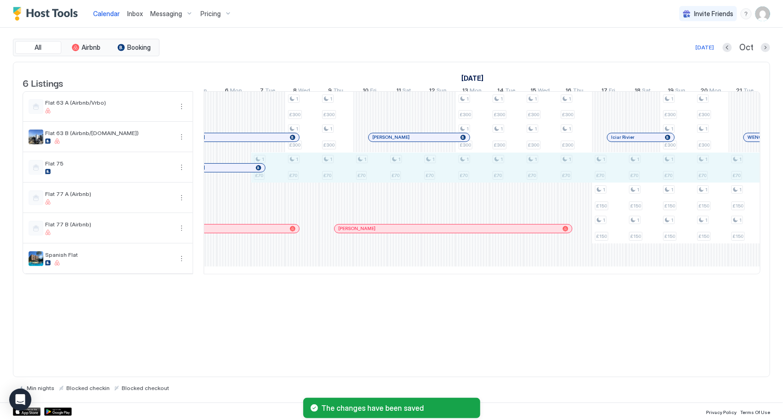
drag, startPoint x: 276, startPoint y: 176, endPoint x: 734, endPoint y: 174, distance: 457.9
click at [734, 174] on div "1 £150 1 £150 1 £150 1 £150 1 £300 1 £300 1 £150 1 £150 1 £150 1 £150 1 £150 1 …" at bounding box center [114, 183] width 1909 height 182
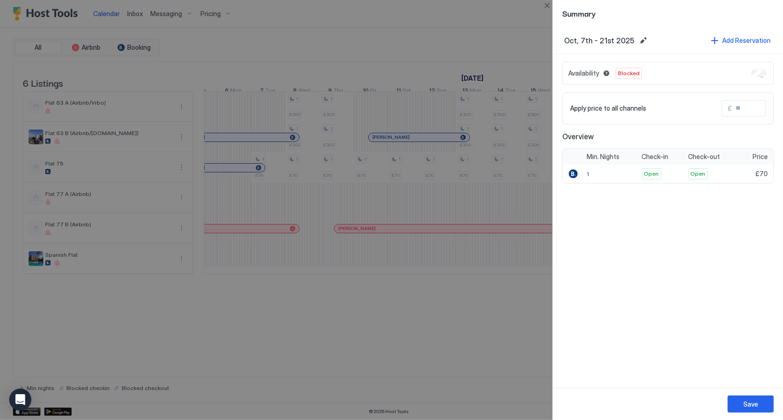
drag, startPoint x: 756, startPoint y: 419, endPoint x: 753, endPoint y: 412, distance: 7.2
click at [755, 416] on div "Save" at bounding box center [668, 403] width 230 height 32
click at [753, 410] on button "Save" at bounding box center [750, 403] width 46 height 17
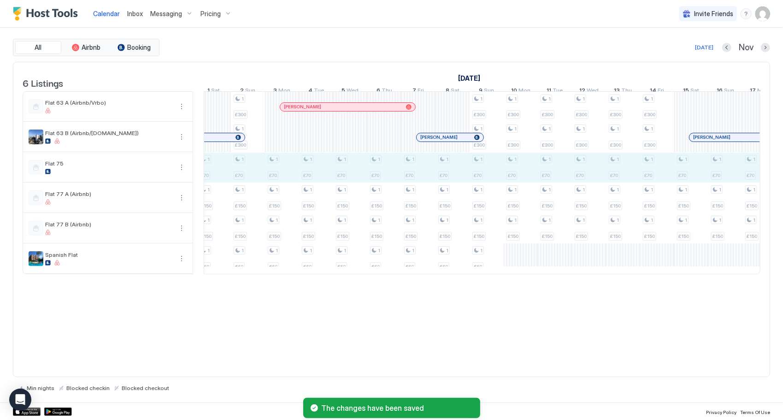
drag, startPoint x: 223, startPoint y: 177, endPoint x: 749, endPoint y: 174, distance: 525.6
click at [749, 174] on div "1 £300 1 £300 1 £70 1 £300 1 £300 1 £70 1 £70 1 £150 1 £150 1 £70 1 £150 1 £150…" at bounding box center [571, 183] width 1909 height 182
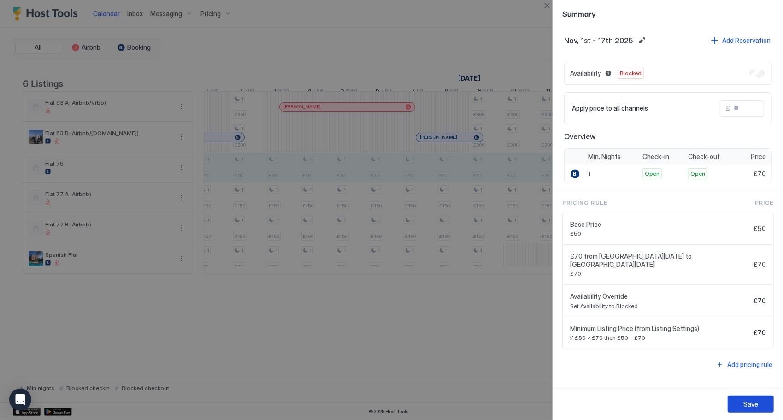
click at [739, 405] on button "Save" at bounding box center [750, 403] width 46 height 17
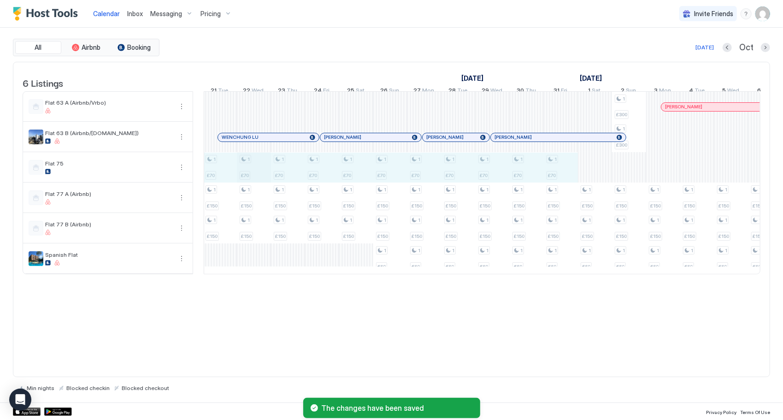
drag, startPoint x: 561, startPoint y: 176, endPoint x: 236, endPoint y: 180, distance: 325.3
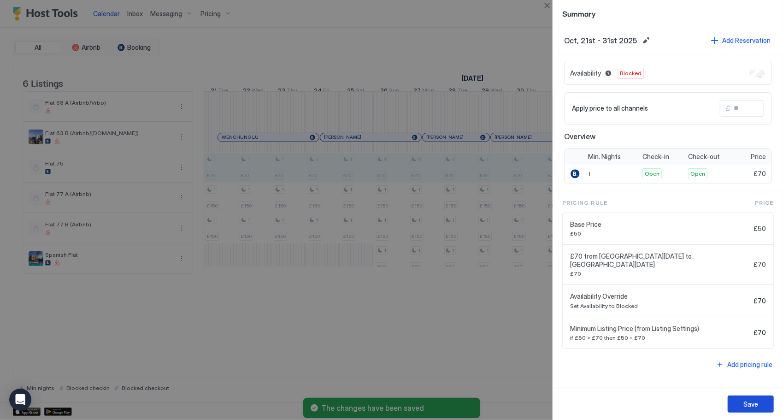
click at [740, 404] on button "Save" at bounding box center [750, 403] width 46 height 17
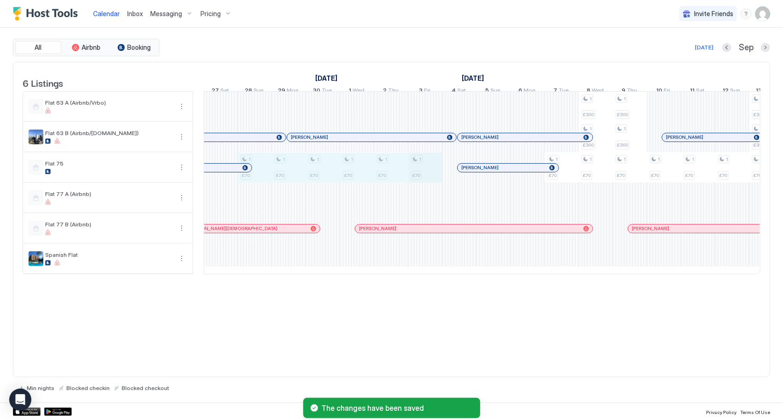
drag, startPoint x: 264, startPoint y: 178, endPoint x: 412, endPoint y: 175, distance: 148.4
click at [429, 178] on div "1 £150 1 £150 1 £150 1 £150 1 £300 1 £300 1 £150 1 £150 1 £150 1 £150 1 £150 1 …" at bounding box center [408, 183] width 1909 height 182
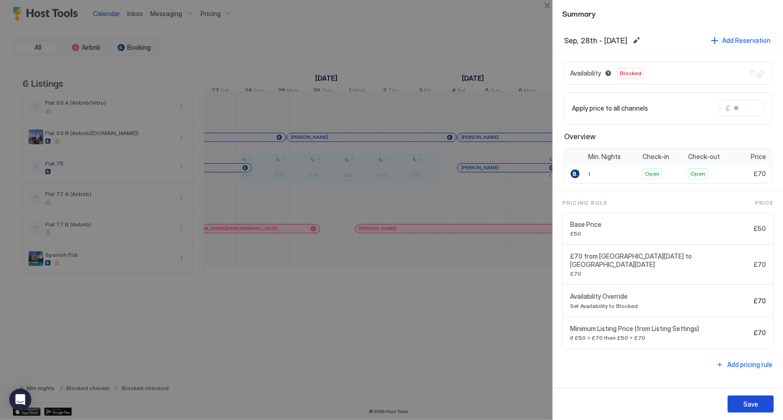
drag, startPoint x: 744, startPoint y: 402, endPoint x: 735, endPoint y: 398, distance: 8.9
click at [744, 402] on div "Save" at bounding box center [750, 404] width 15 height 10
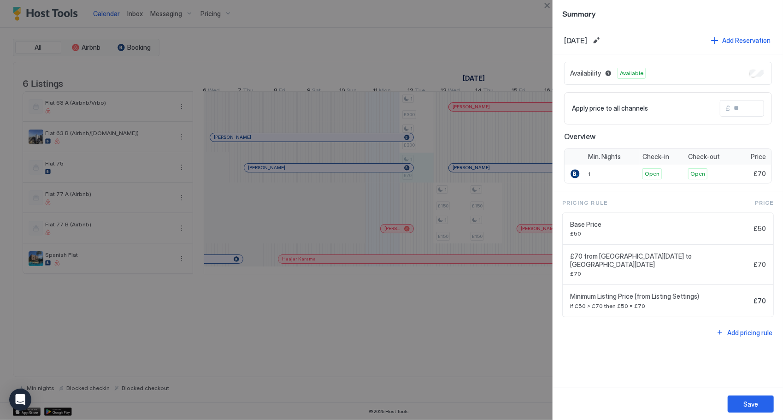
click at [766, 72] on div "Availability Available" at bounding box center [668, 73] width 208 height 23
click at [758, 409] on button "Save" at bounding box center [750, 403] width 46 height 17
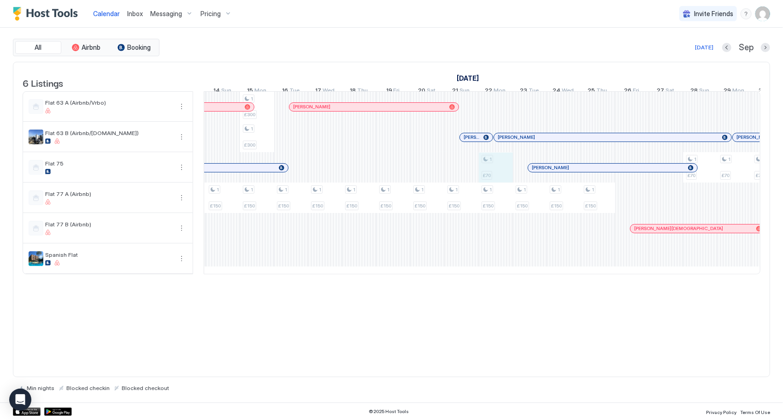
click at [495, 181] on div "1 £300 1 £300 1 £150 1 £150 1 £150 1 £150 1 £150 1 £150 1 £300 1 £300 1 £150 1 …" at bounding box center [171, 183] width 1909 height 182
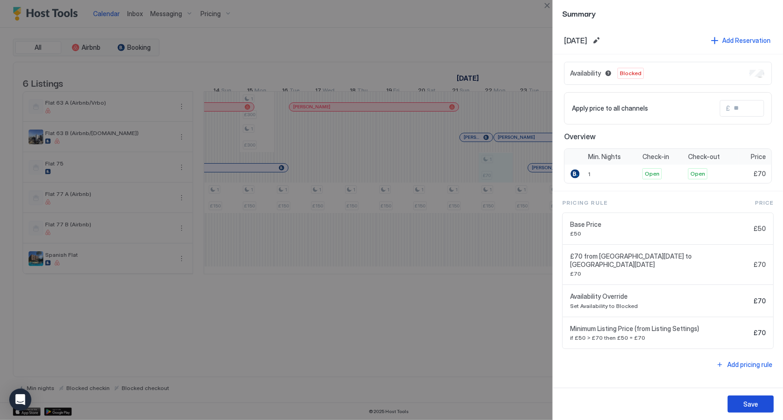
click at [756, 402] on div "Save" at bounding box center [750, 404] width 15 height 10
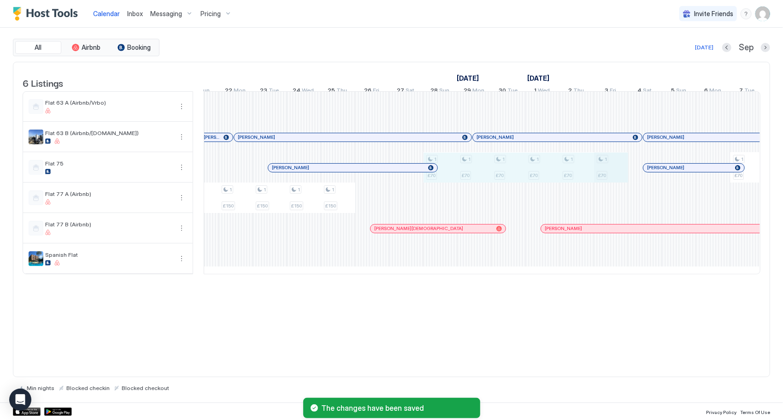
drag, startPoint x: 448, startPoint y: 186, endPoint x: 622, endPoint y: 181, distance: 173.8
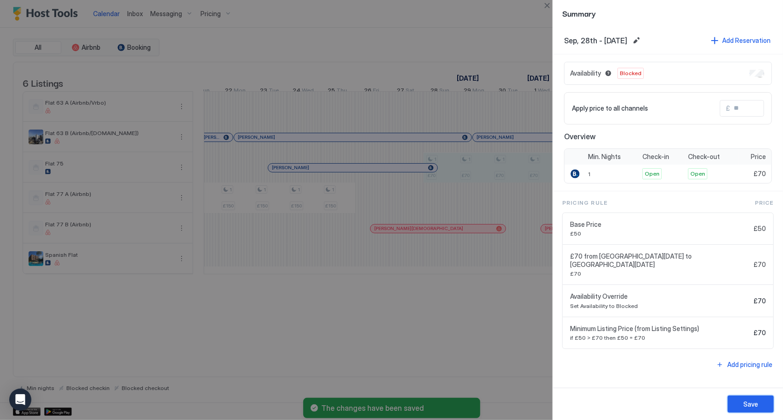
drag, startPoint x: 737, startPoint y: 403, endPoint x: 728, endPoint y: 403, distance: 8.8
click at [737, 404] on button "Save" at bounding box center [750, 403] width 46 height 17
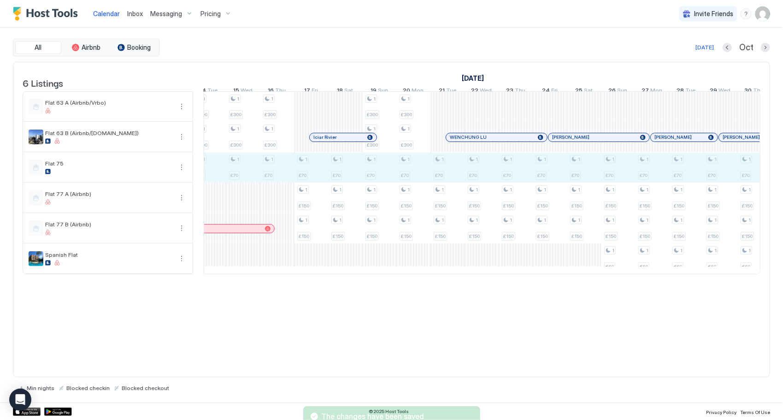
drag, startPoint x: 225, startPoint y: 175, endPoint x: 749, endPoint y: 182, distance: 523.8
click at [749, 182] on div "1 £150 1 £70 1 £70 1 £70 1 £70 1 £70 1 £70 1 £70 1 £300 1 £300 1 £70 1 £300 1 £…" at bounding box center [498, 183] width 1909 height 182
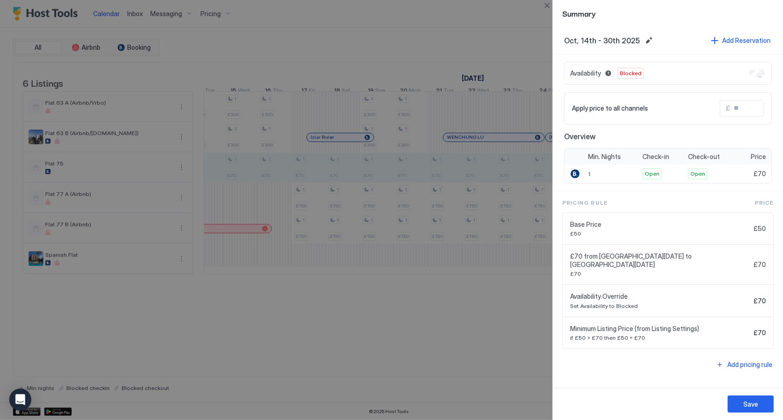
click at [745, 412] on button "Save" at bounding box center [750, 403] width 46 height 17
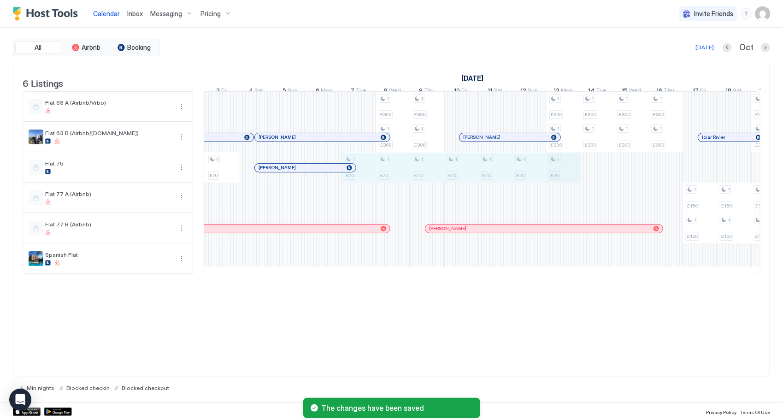
drag, startPoint x: 364, startPoint y: 169, endPoint x: 546, endPoint y: 169, distance: 182.0
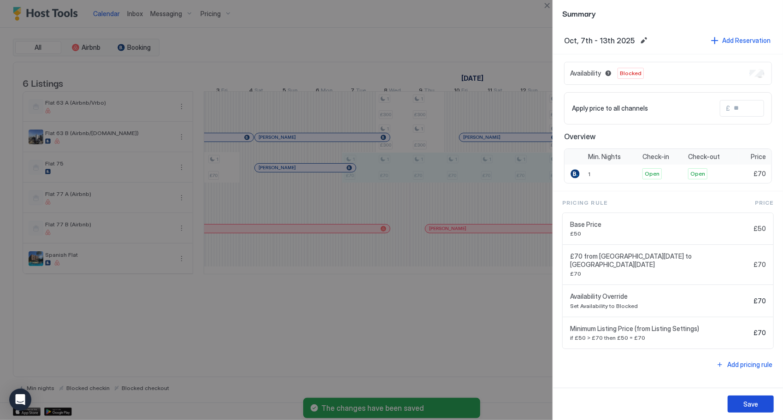
click at [744, 397] on button "Save" at bounding box center [750, 403] width 46 height 17
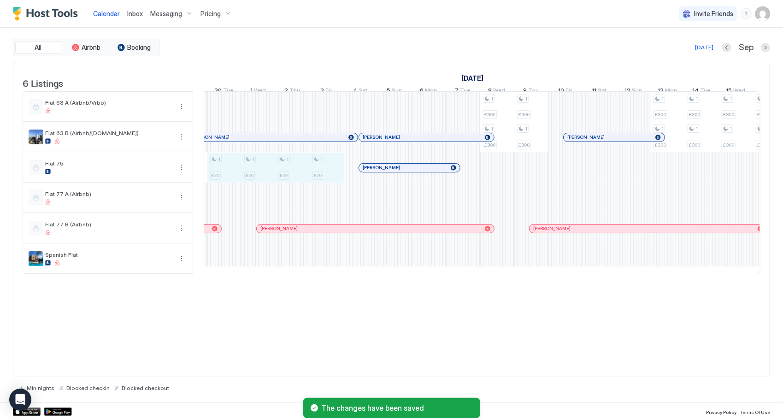
drag, startPoint x: 331, startPoint y: 172, endPoint x: 234, endPoint y: 175, distance: 96.3
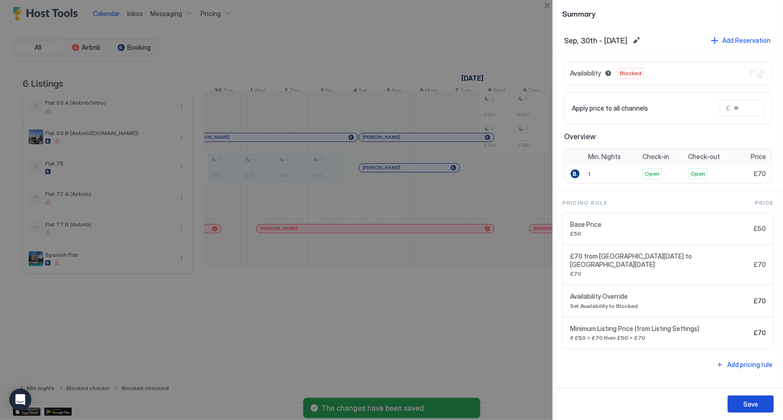
click at [748, 399] on button "Save" at bounding box center [750, 403] width 46 height 17
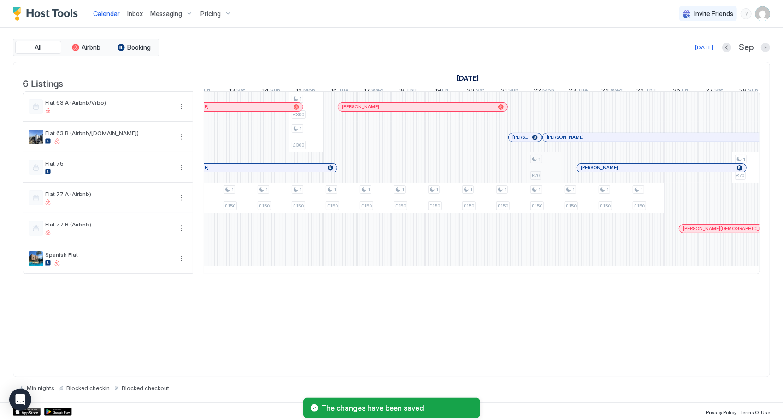
click at [549, 175] on div "1 £300 1 £300 1 £150 1 £150 1 £150 1 £150 1 £150 1 £150 1 £300 1 £300 1 £150 1 …" at bounding box center [220, 183] width 1909 height 182
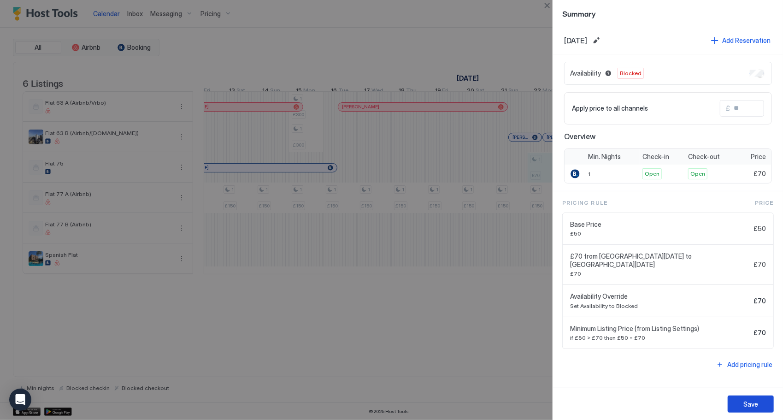
click at [746, 403] on div "Save" at bounding box center [750, 404] width 15 height 10
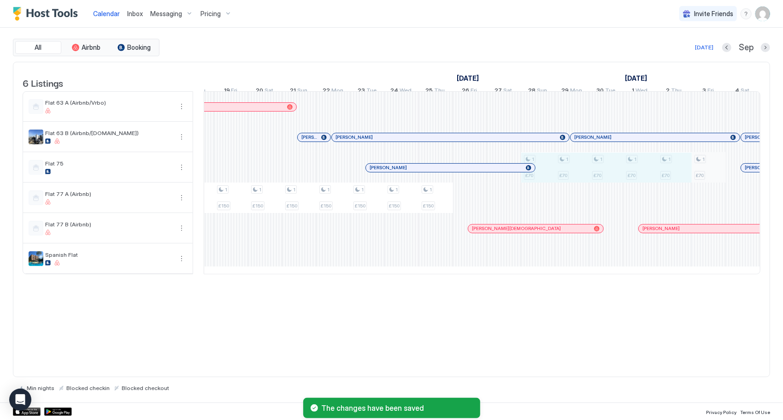
click at [706, 182] on div "1 £300 1 £300 1 £150 1 £150 1 £150 1 £150 1 £150 1 £150 1 £300 1 £300 1 £150 1 …" at bounding box center [9, 183] width 1909 height 182
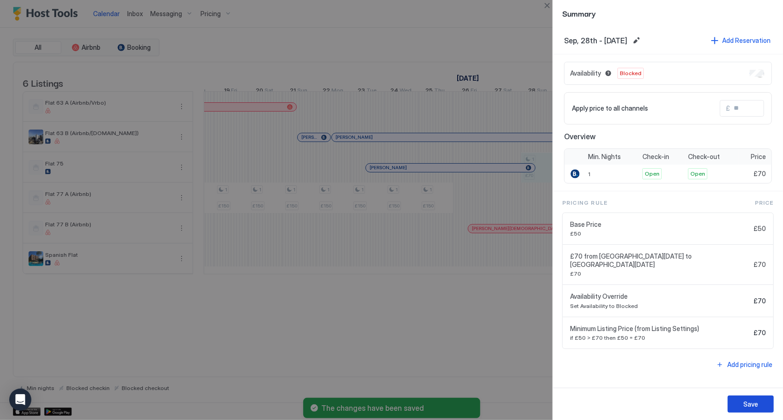
drag, startPoint x: 746, startPoint y: 405, endPoint x: 743, endPoint y: 401, distance: 5.2
click at [746, 404] on div "Save" at bounding box center [750, 404] width 15 height 10
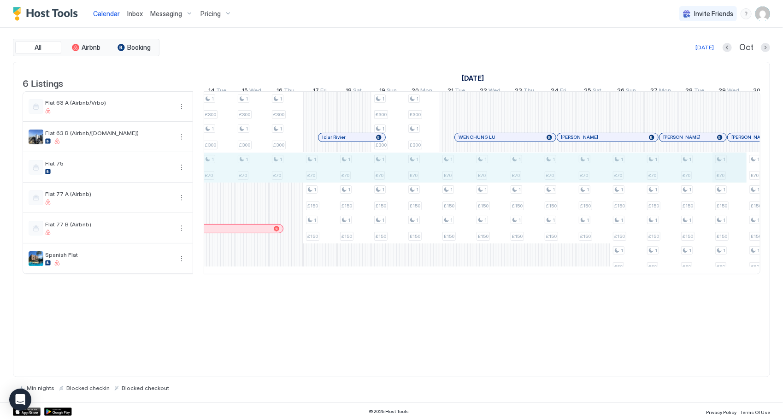
click at [746, 172] on div "1 £150 1 £70 1 £70 1 £70 1 £70 1 £70 1 £70 1 £70 1 £300 1 £300 1 £70 1 £300 1 £…" at bounding box center [507, 183] width 1909 height 182
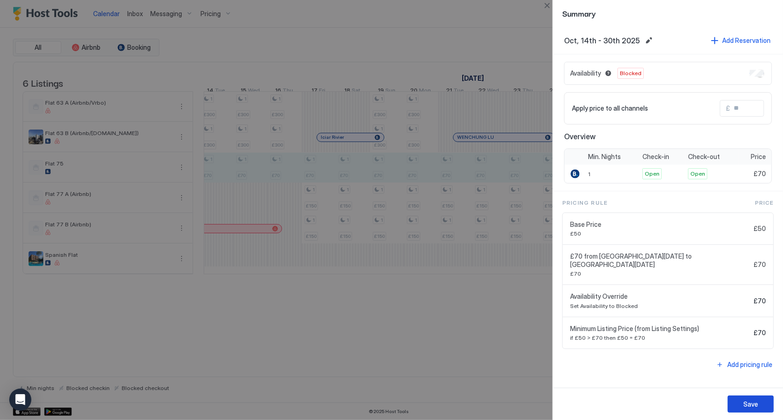
drag, startPoint x: 770, startPoint y: 401, endPoint x: 763, endPoint y: 401, distance: 7.4
click at [770, 401] on button "Save" at bounding box center [750, 403] width 46 height 17
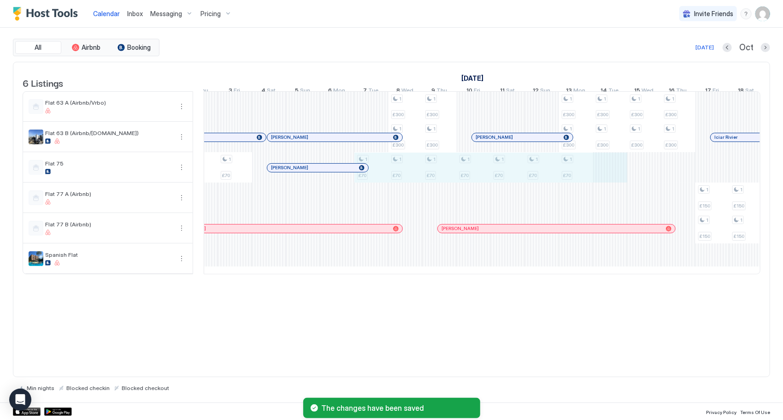
drag, startPoint x: 374, startPoint y: 180, endPoint x: 608, endPoint y: 184, distance: 234.5
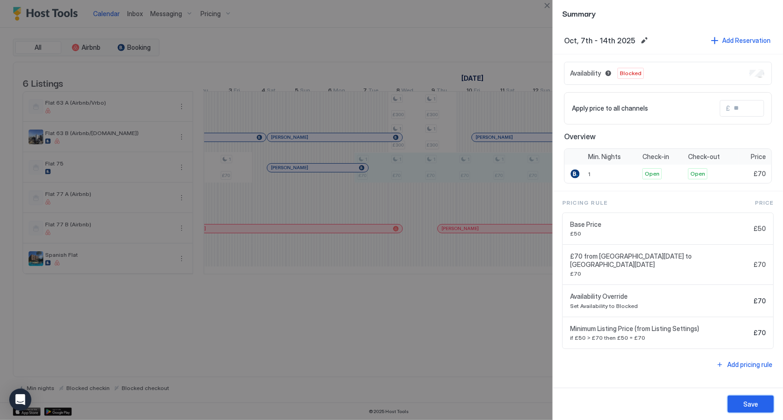
click at [745, 395] on div "Save" at bounding box center [668, 403] width 230 height 32
click at [739, 399] on button "Save" at bounding box center [750, 403] width 46 height 17
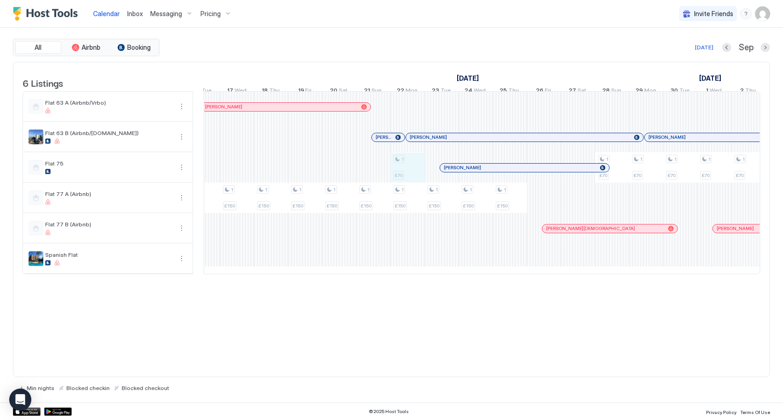
click at [419, 180] on div "1 £300 1 £300 1 £150 1 £150 1 £150 1 £150 1 £150 1 £150 1 £300 1 £300 1 £150 1 …" at bounding box center [83, 183] width 1909 height 182
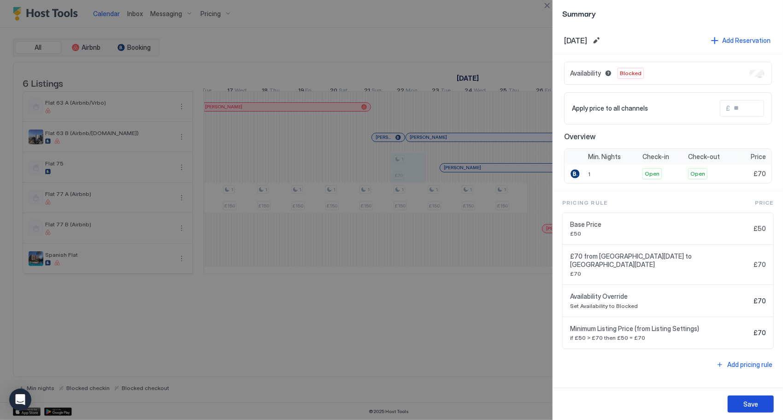
click at [759, 396] on button "Save" at bounding box center [750, 403] width 46 height 17
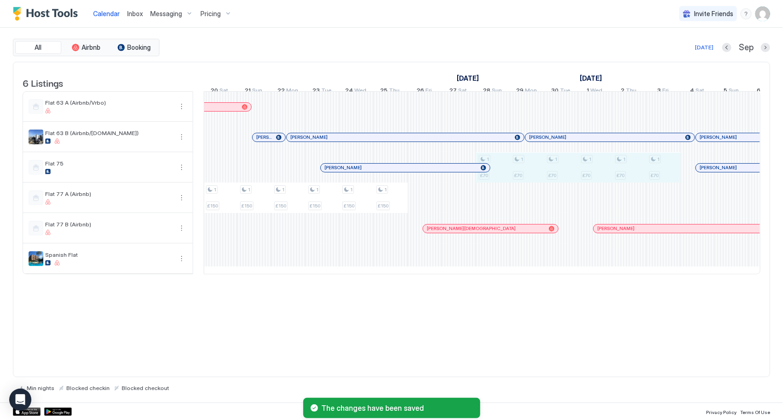
drag, startPoint x: 504, startPoint y: 182, endPoint x: 656, endPoint y: 179, distance: 152.1
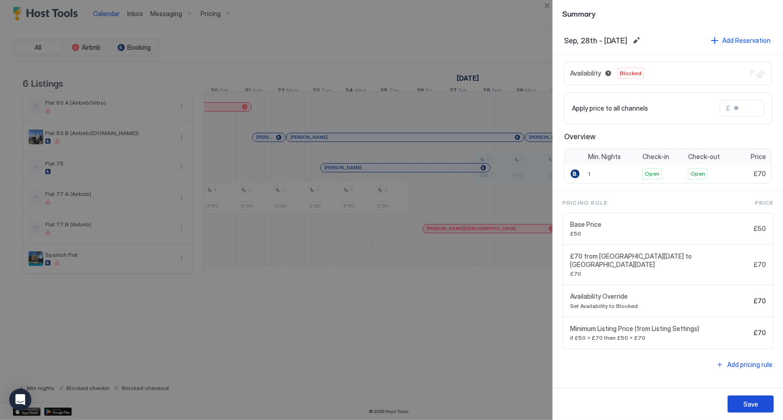
click at [743, 409] on button "Save" at bounding box center [750, 403] width 46 height 17
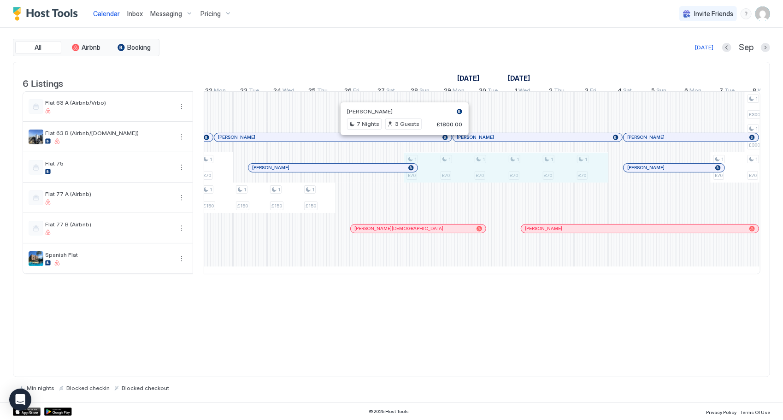
drag, startPoint x: 427, startPoint y: 171, endPoint x: 600, endPoint y: 171, distance: 172.8
click at [600, 171] on div "1 £150 1 £150 1 £150 1 £150 1 £300 1 £300 1 £150 1 £150 1 £150 1 £150 1 £150 1 …" at bounding box center [573, 183] width 1909 height 182
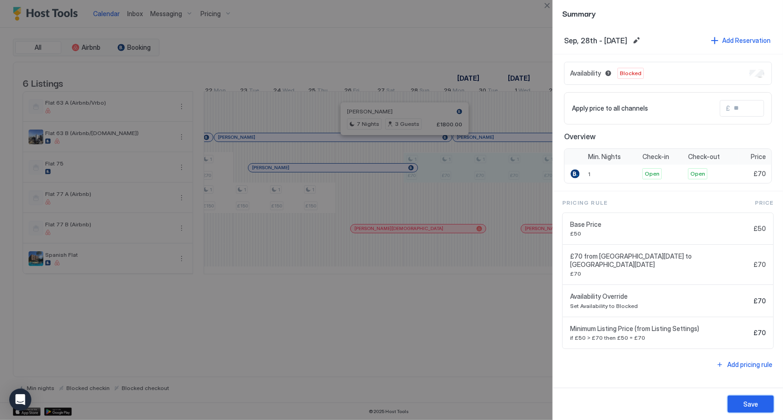
click at [735, 402] on button "Save" at bounding box center [750, 403] width 46 height 17
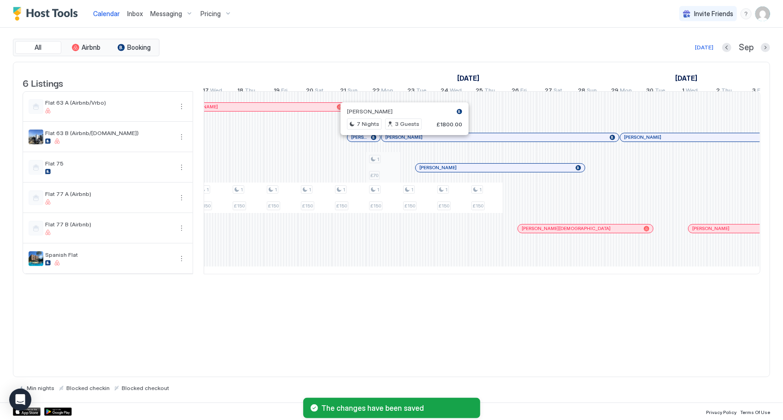
click at [391, 168] on div "1 £150 1 £150 1 £150 1 £150 1 £300 1 £300 1 £150 1 £150 1 £150 1 £150 1 £150 1 …" at bounding box center [741, 183] width 1909 height 182
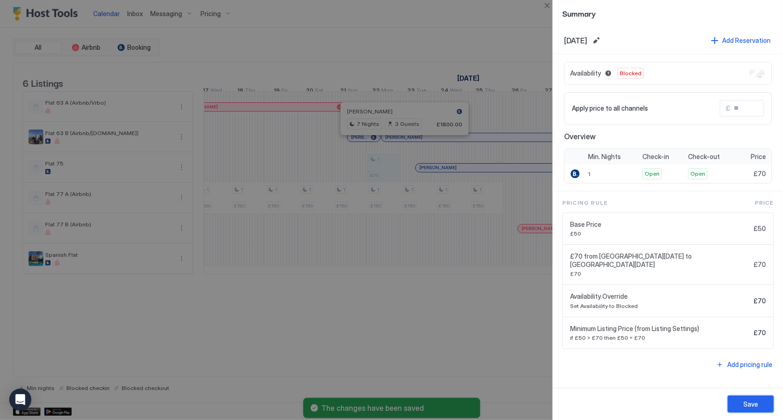
click at [747, 409] on button "Save" at bounding box center [750, 403] width 46 height 17
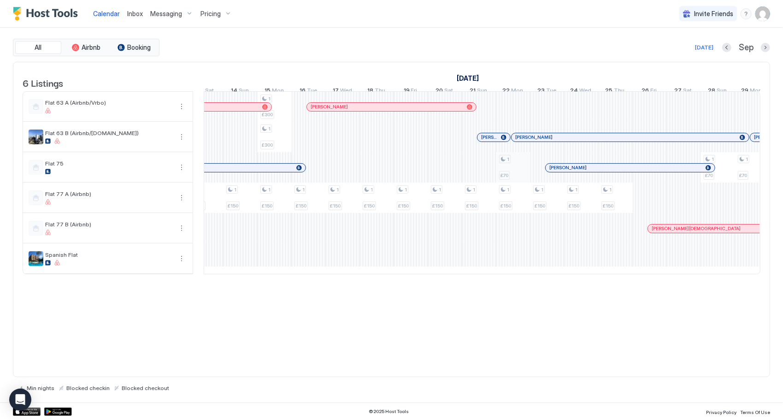
click at [508, 168] on div "1 £300 1 £300 1 £150 1 £150 1 £150 1 £150 1 £150 1 £150 1 £300 1 £300 1 £150 1 …" at bounding box center [189, 183] width 1909 height 182
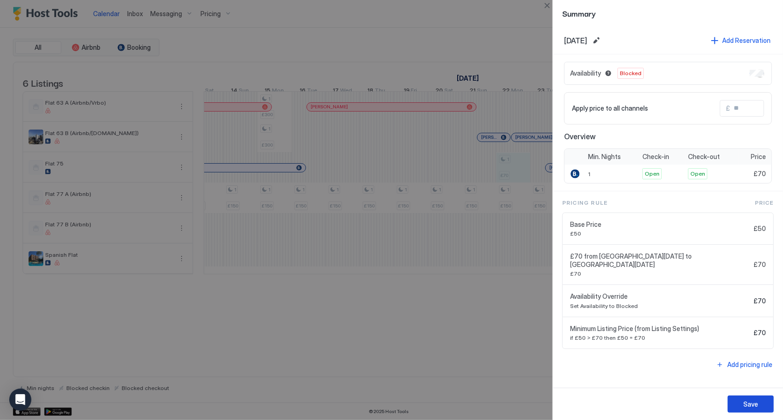
click at [745, 412] on div "Save" at bounding box center [668, 403] width 230 height 32
click at [749, 402] on div "Save" at bounding box center [750, 404] width 15 height 10
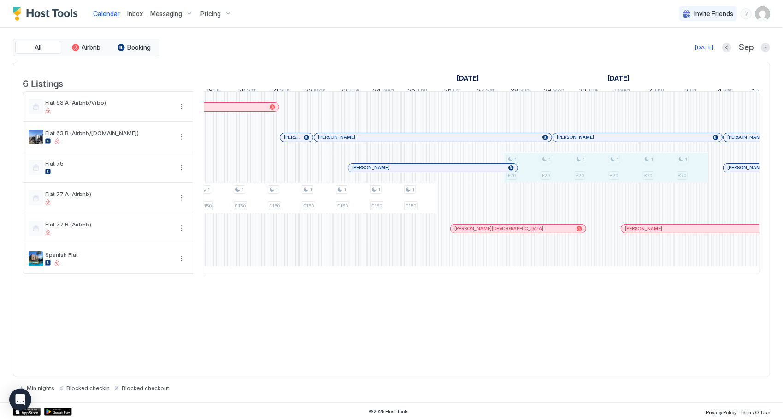
drag, startPoint x: 522, startPoint y: 181, endPoint x: 678, endPoint y: 180, distance: 155.7
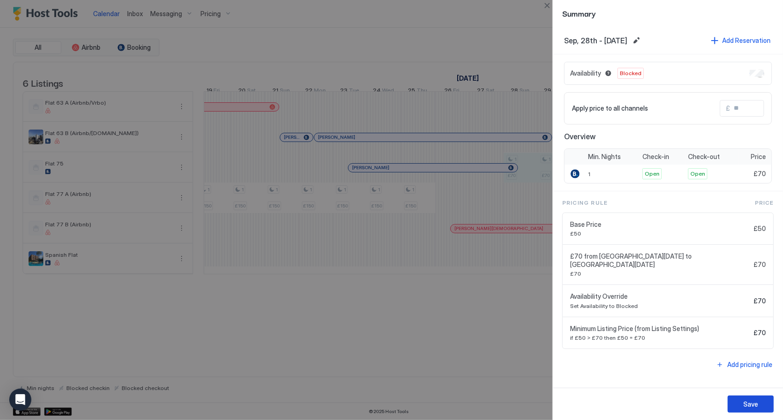
click at [769, 398] on button "Save" at bounding box center [750, 403] width 46 height 17
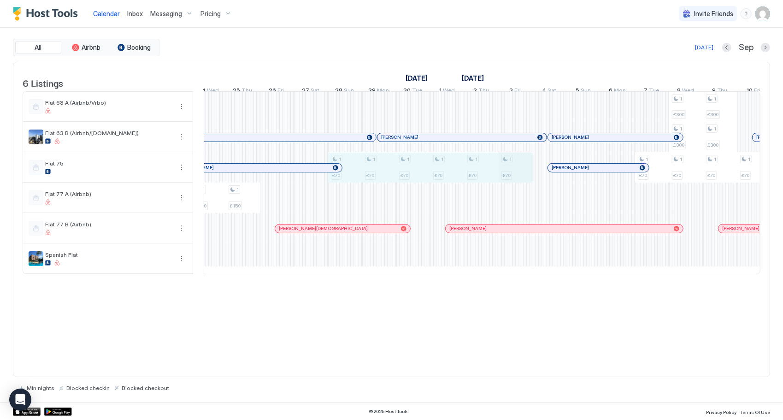
drag, startPoint x: 365, startPoint y: 176, endPoint x: 501, endPoint y: 176, distance: 135.4
click at [510, 176] on div "1 £150 1 £150 1 £150 1 £150 1 £300 1 £300 1 £150 1 £150 1 £150 1 £150 1 £150 1 …" at bounding box center [498, 183] width 1909 height 182
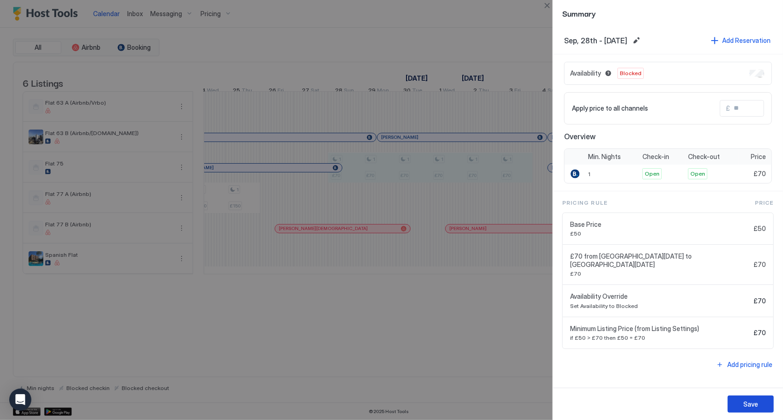
click at [749, 407] on div "Save" at bounding box center [750, 404] width 15 height 10
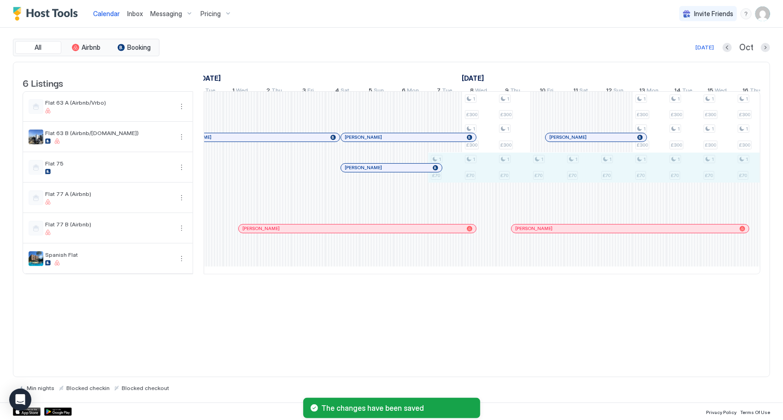
drag, startPoint x: 501, startPoint y: 183, endPoint x: 735, endPoint y: 164, distance: 234.4
click at [738, 162] on div "1 £150 1 £150 1 £150 1 £150 1 £300 1 £300 1 £150 1 £150 1 £150 1 £150 1 £150 1 …" at bounding box center [291, 183] width 1909 height 182
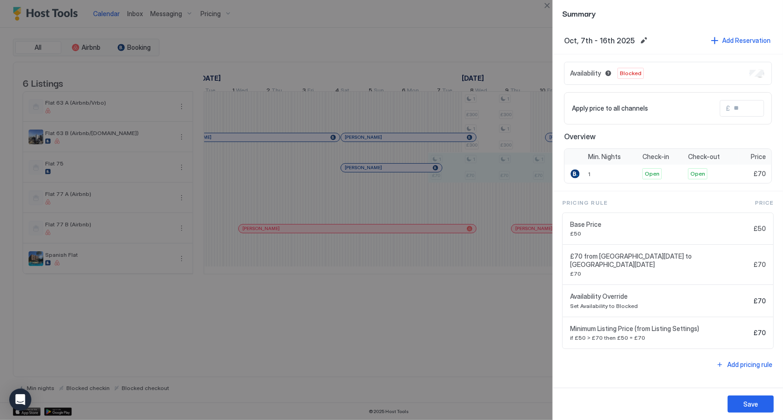
click at [753, 394] on div "Save" at bounding box center [668, 403] width 230 height 32
click at [755, 404] on div "Save" at bounding box center [750, 404] width 15 height 10
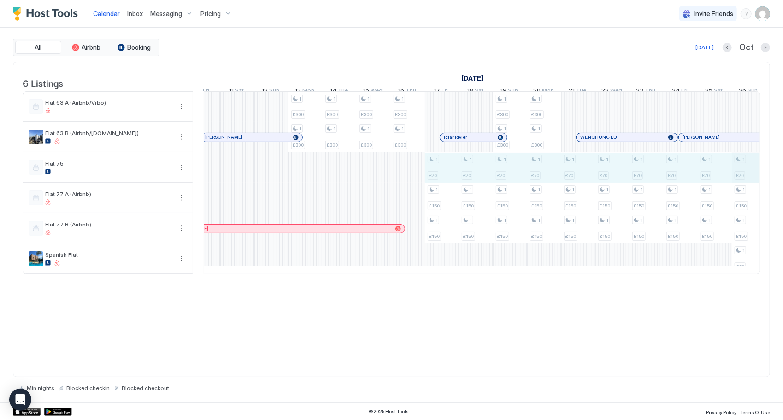
drag, startPoint x: 567, startPoint y: 172, endPoint x: 732, endPoint y: 170, distance: 164.9
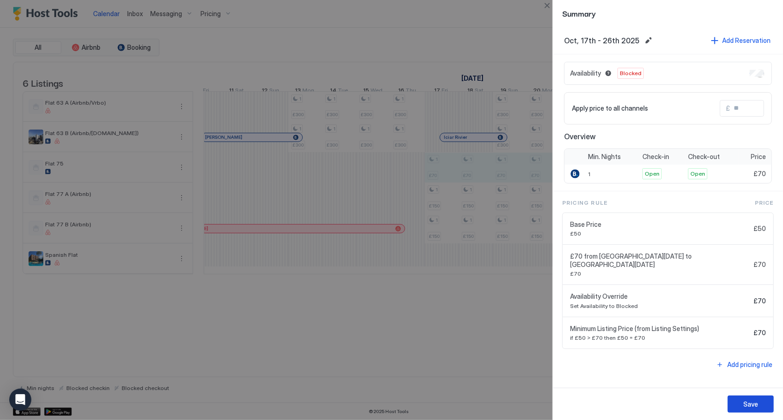
drag, startPoint x: 744, startPoint y: 402, endPoint x: 735, endPoint y: 402, distance: 9.7
click at [744, 403] on div "Save" at bounding box center [750, 404] width 15 height 10
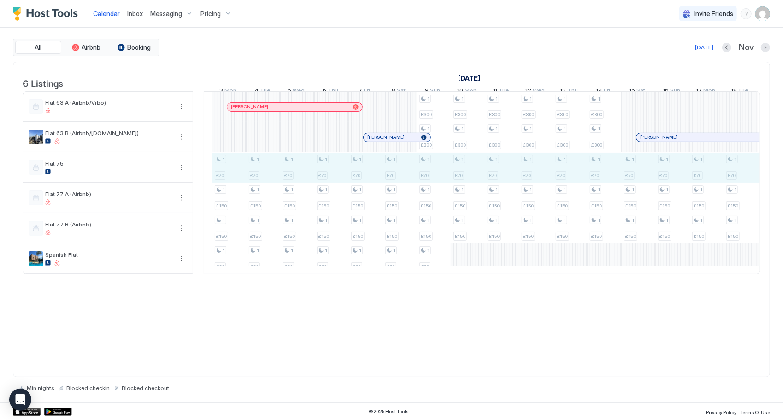
drag, startPoint x: 753, startPoint y: 171, endPoint x: 215, endPoint y: 168, distance: 538.1
click at [215, 168] on div "1 £300 1 £300 1 £70 1 £300 1 £300 1 £70 1 £70 1 £150 1 £150 1 £70 1 £150 1 £150…" at bounding box center [518, 183] width 1909 height 182
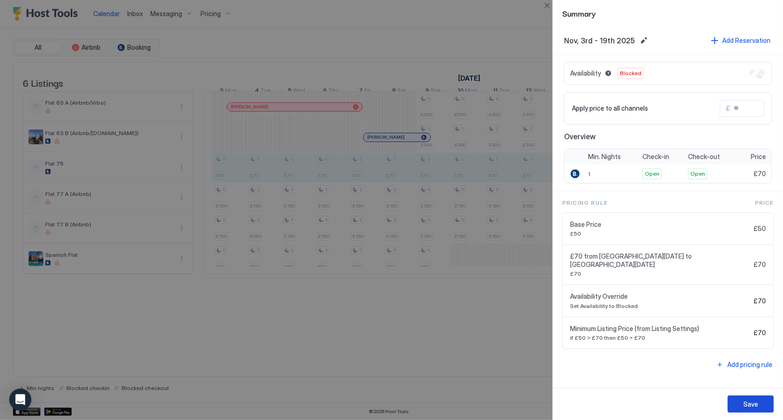
click at [738, 403] on button "Save" at bounding box center [750, 403] width 46 height 17
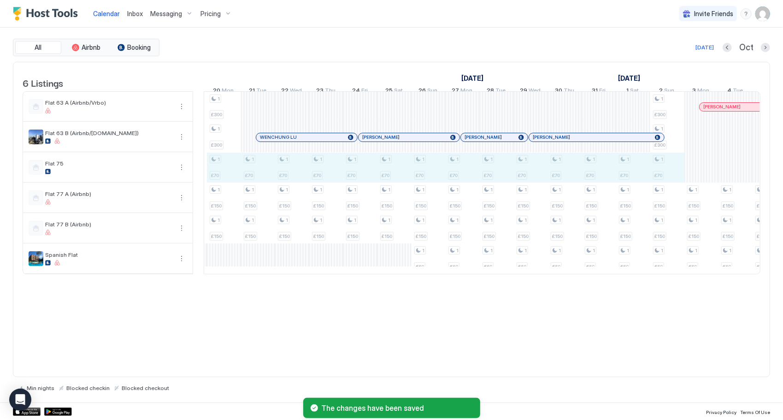
drag, startPoint x: 674, startPoint y: 170, endPoint x: 237, endPoint y: 175, distance: 436.3
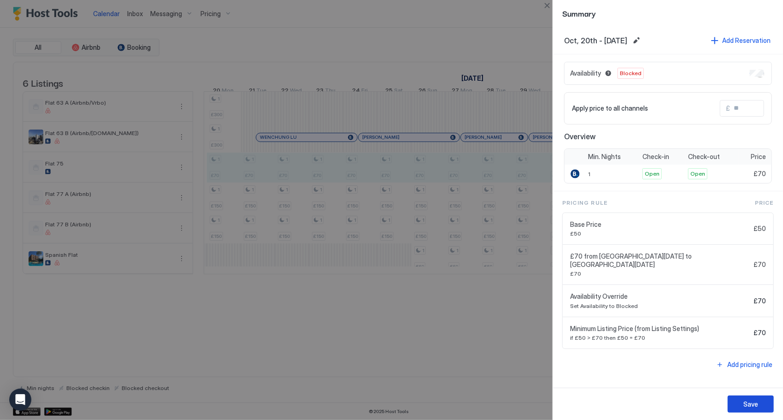
drag, startPoint x: 739, startPoint y: 402, endPoint x: 727, endPoint y: 398, distance: 13.0
click at [738, 403] on button "Save" at bounding box center [750, 403] width 46 height 17
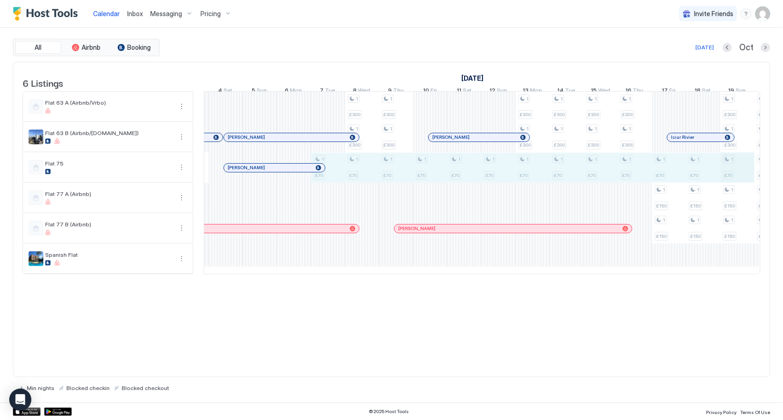
drag, startPoint x: 330, startPoint y: 162, endPoint x: 721, endPoint y: 174, distance: 391.8
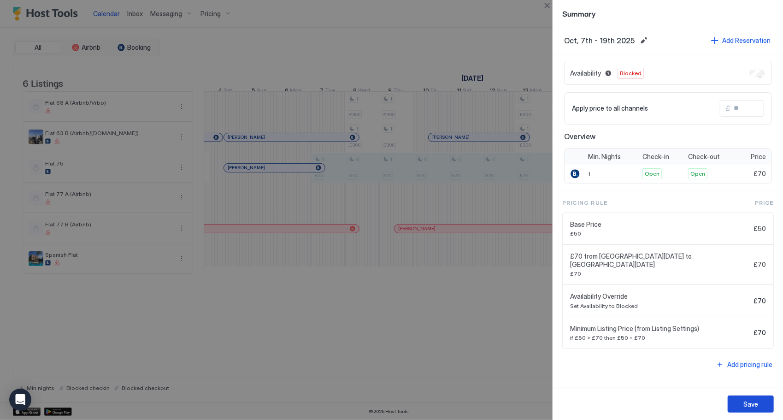
click at [750, 405] on div "Save" at bounding box center [750, 404] width 15 height 10
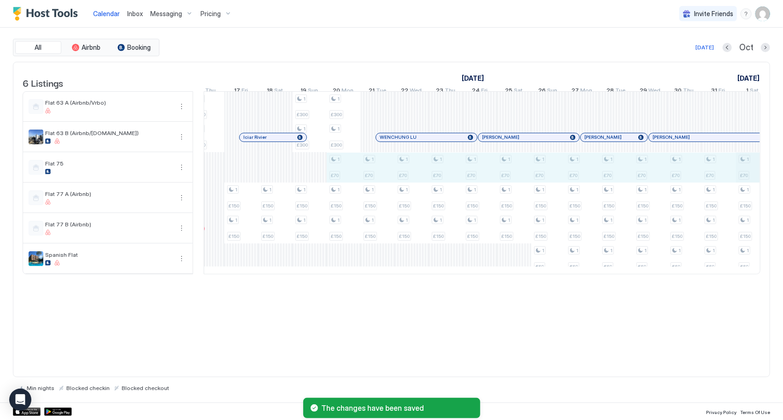
drag, startPoint x: 343, startPoint y: 184, endPoint x: 736, endPoint y: 181, distance: 393.0
click at [739, 180] on div "1 £150 1 £70 1 £70 1 £70 1 £70 1 £70 1 £70 1 £300 1 £300 1 £300 1 £300 1 £300 1…" at bounding box center [428, 183] width 1909 height 182
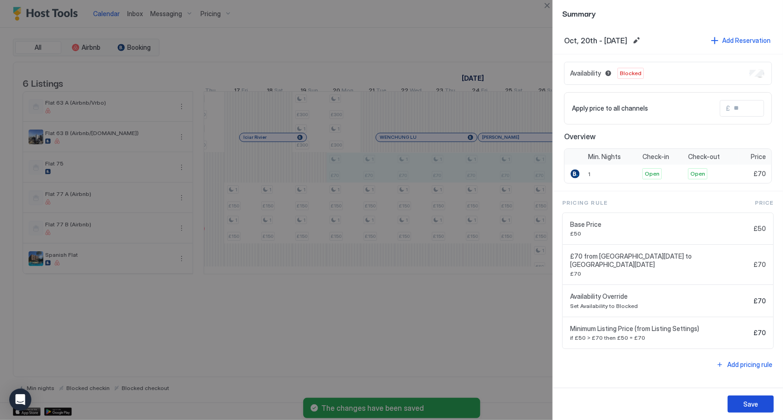
click at [746, 408] on div "Save" at bounding box center [750, 404] width 15 height 10
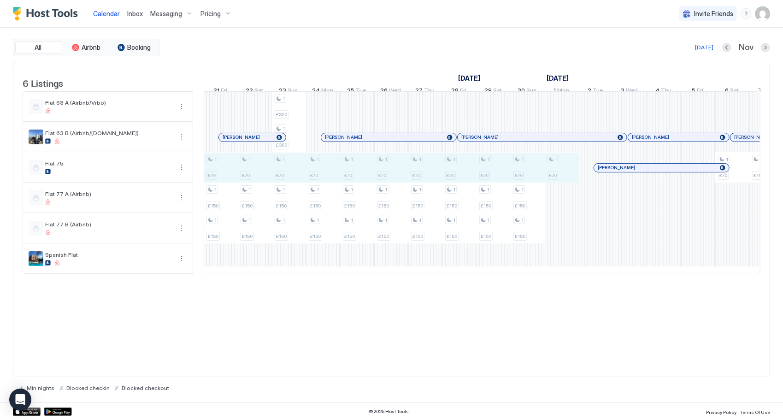
drag, startPoint x: 566, startPoint y: 172, endPoint x: 229, endPoint y: 171, distance: 336.3
click at [229, 171] on div "1 £70 1 £150 1 £150 1 €60 1 £70 1 £150 1 £150 1 €60 1 £70 1 £150 1 £150 1 €60 1…" at bounding box center [578, 183] width 1909 height 182
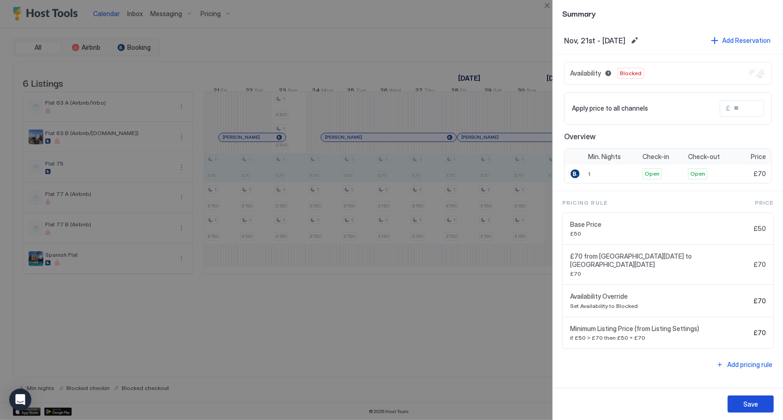
click at [761, 404] on button "Save" at bounding box center [750, 403] width 46 height 17
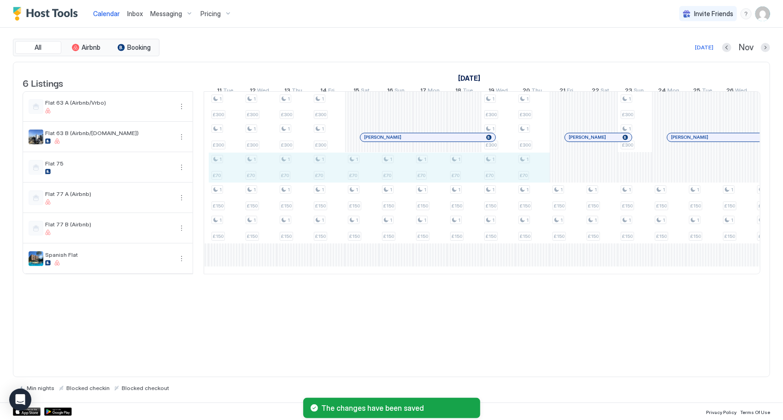
drag, startPoint x: 528, startPoint y: 166, endPoint x: 242, endPoint y: 170, distance: 285.6
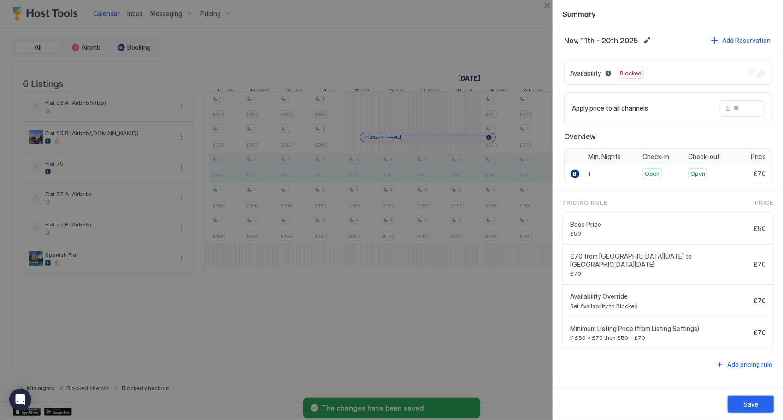
click at [750, 398] on button "Save" at bounding box center [750, 403] width 46 height 17
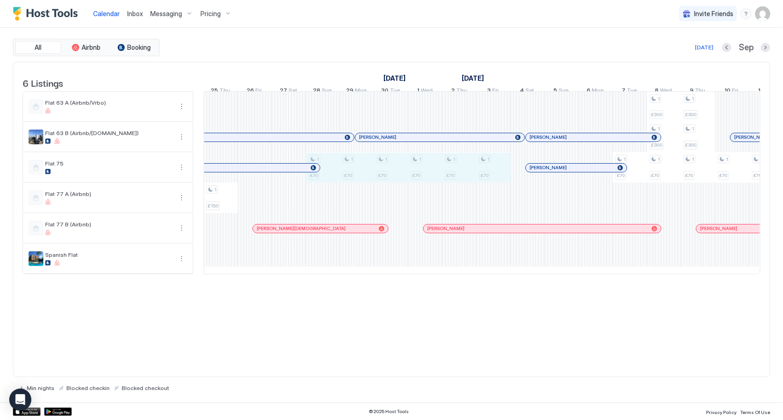
drag, startPoint x: 332, startPoint y: 180, endPoint x: 486, endPoint y: 174, distance: 154.4
click at [486, 174] on div "1 £150 1 £150 1 £150 1 £150 1 £300 1 £300 1 £150 1 £150 1 £150 1 £150 1 £150 1 …" at bounding box center [476, 183] width 1909 height 182
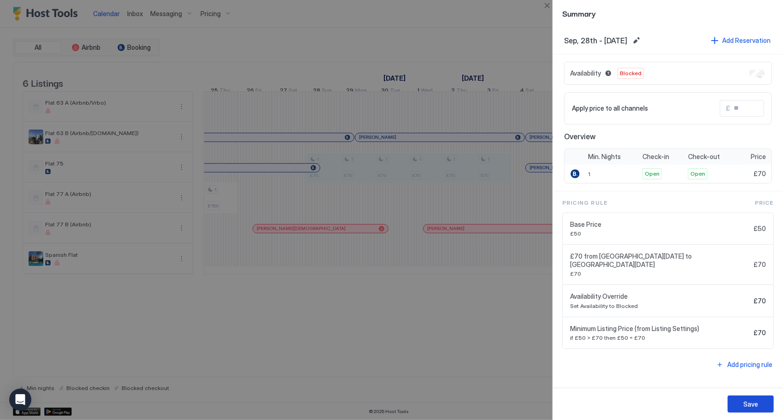
click at [753, 403] on div "Save" at bounding box center [750, 404] width 15 height 10
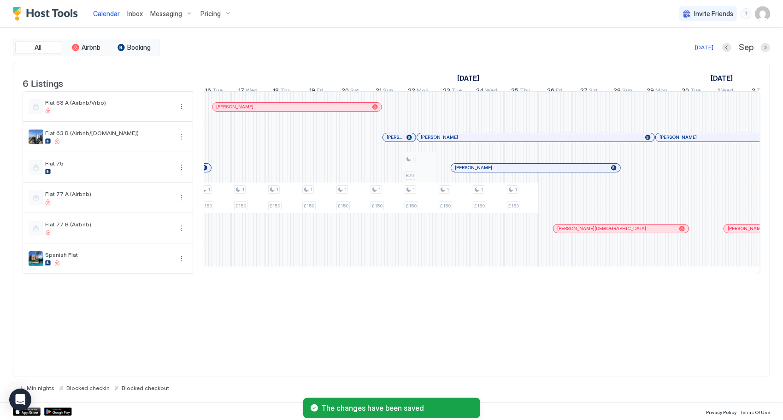
click at [419, 175] on div "1 £150 1 £150 1 £150 1 £150 1 £300 1 £300 1 £150 1 £150 1 £150 1 £150 1 £150 1 …" at bounding box center [776, 183] width 1909 height 182
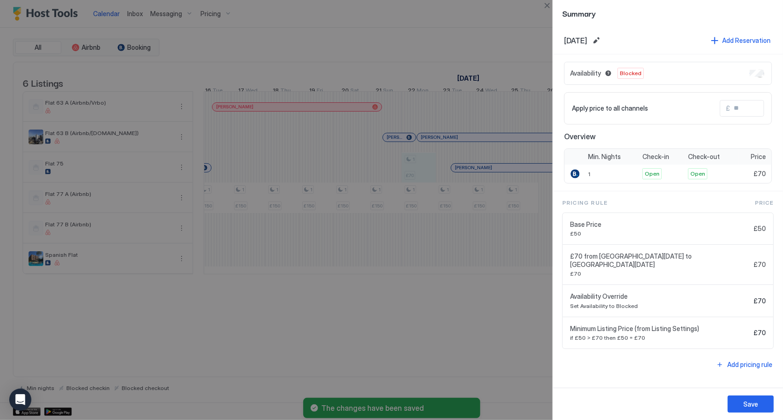
click at [765, 404] on button "Save" at bounding box center [750, 403] width 46 height 17
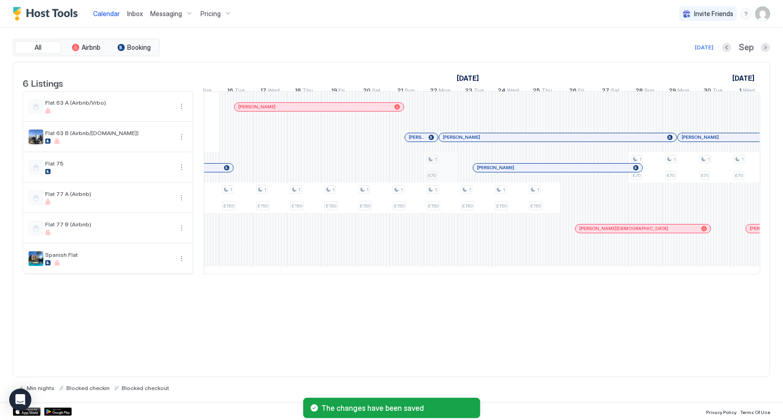
click at [444, 167] on div "1 £300 1 £300 1 £150 1 £150 1 £150 1 £150 1 £150 1 £150 1 £300 1 £300 1 £150 1 …" at bounding box center [116, 183] width 1909 height 182
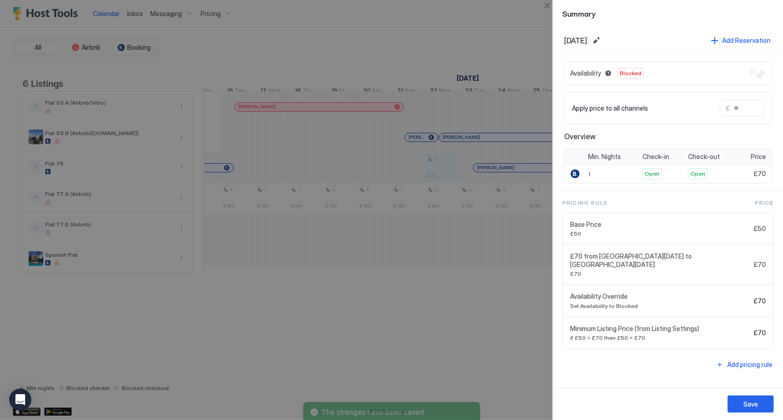
click at [760, 407] on button "Save" at bounding box center [750, 403] width 46 height 17
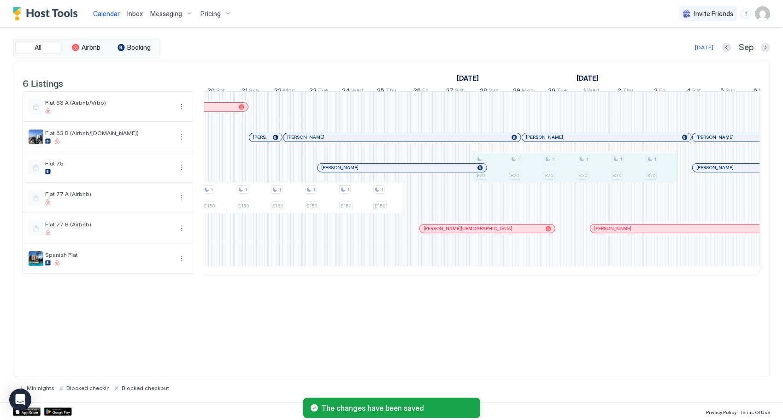
drag, startPoint x: 576, startPoint y: 176, endPoint x: 664, endPoint y: 174, distance: 88.5
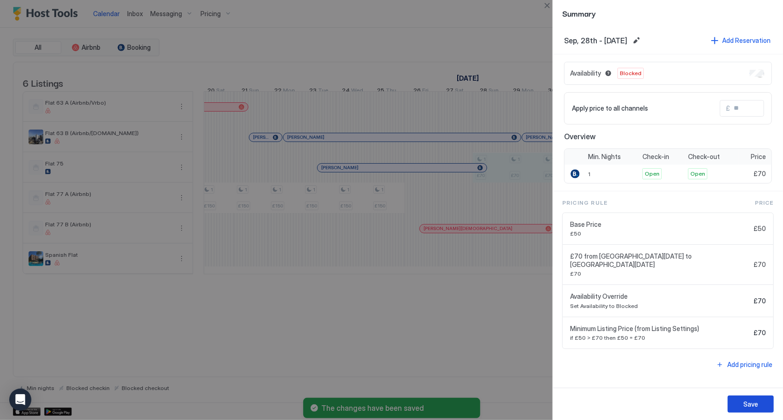
click at [757, 410] on button "Save" at bounding box center [750, 403] width 46 height 17
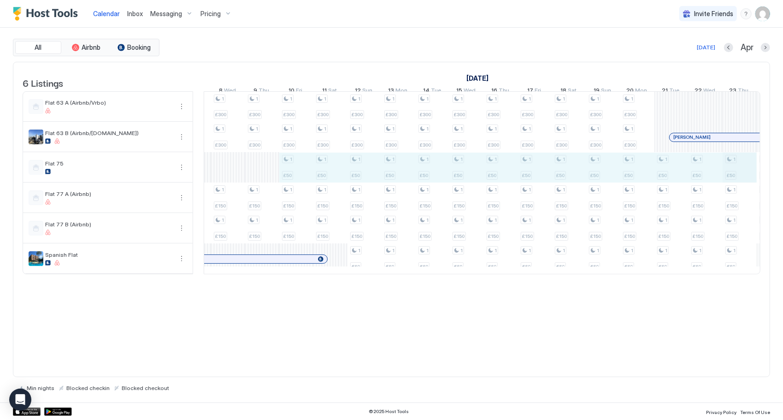
drag, startPoint x: 318, startPoint y: 168, endPoint x: 735, endPoint y: 168, distance: 417.4
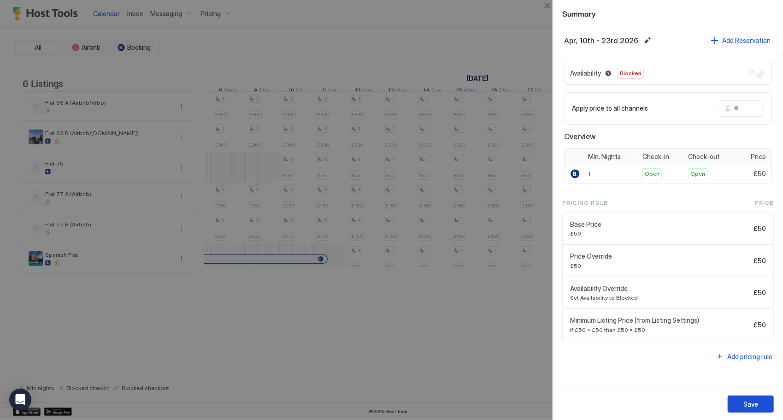
click at [759, 405] on button "Save" at bounding box center [750, 403] width 46 height 17
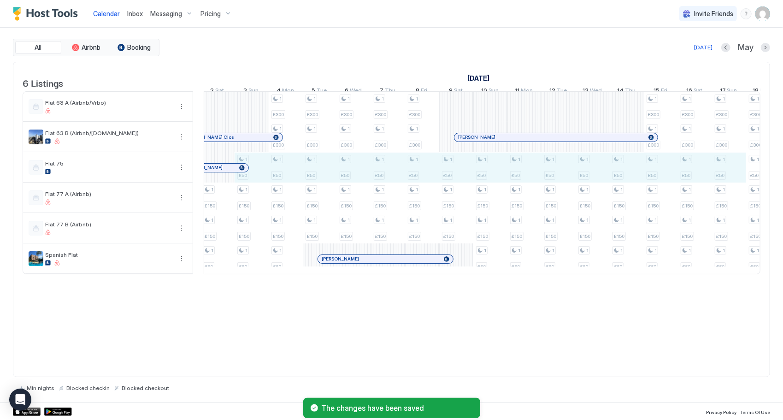
drag, startPoint x: 273, startPoint y: 177, endPoint x: 724, endPoint y: 175, distance: 451.5
click at [725, 175] on div "1 £300 1 £300 1 £50 1 £150 1 £150 1 €60 1 £300 1 £300 1 £50 1 £150 1 £150 1 €60…" at bounding box center [507, 183] width 1909 height 182
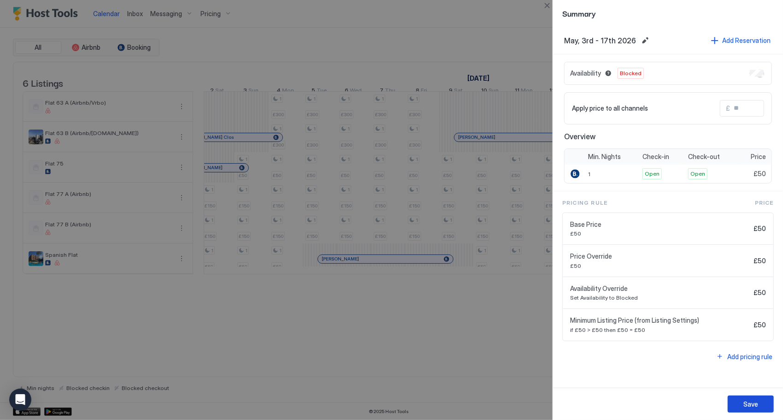
click at [760, 399] on button "Save" at bounding box center [750, 403] width 46 height 17
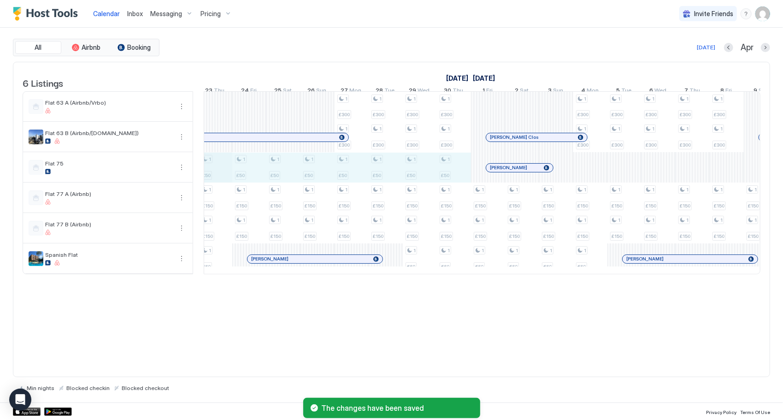
drag, startPoint x: 446, startPoint y: 176, endPoint x: 230, endPoint y: 177, distance: 216.1
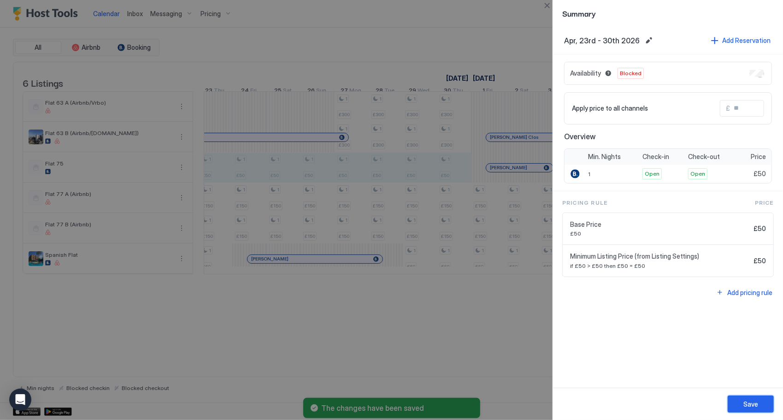
click at [748, 404] on div "Save" at bounding box center [750, 404] width 15 height 10
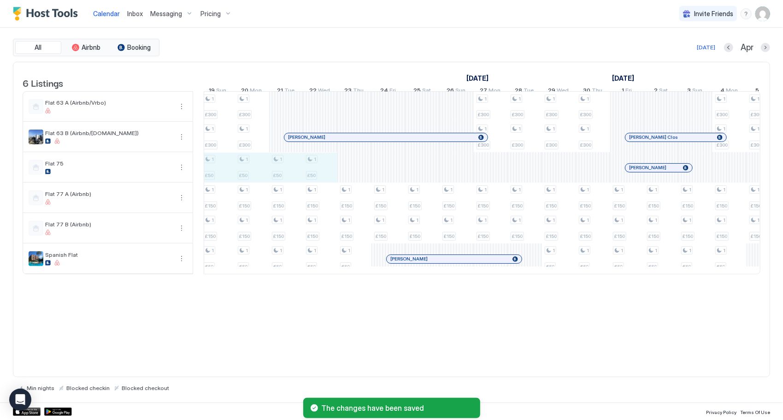
drag, startPoint x: 319, startPoint y: 169, endPoint x: 233, endPoint y: 170, distance: 85.7
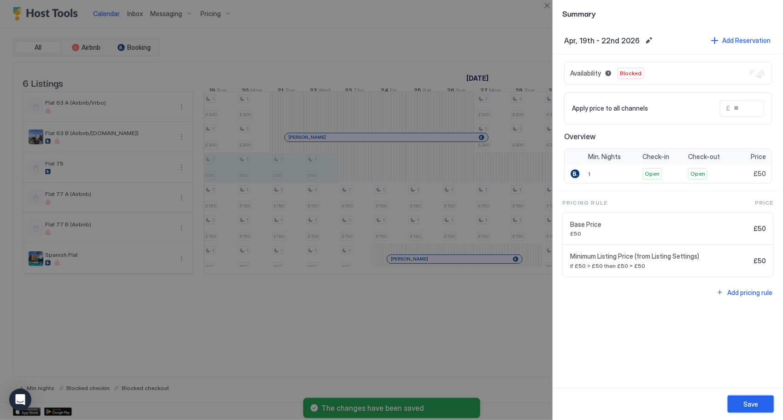
click at [753, 412] on button "Save" at bounding box center [750, 403] width 46 height 17
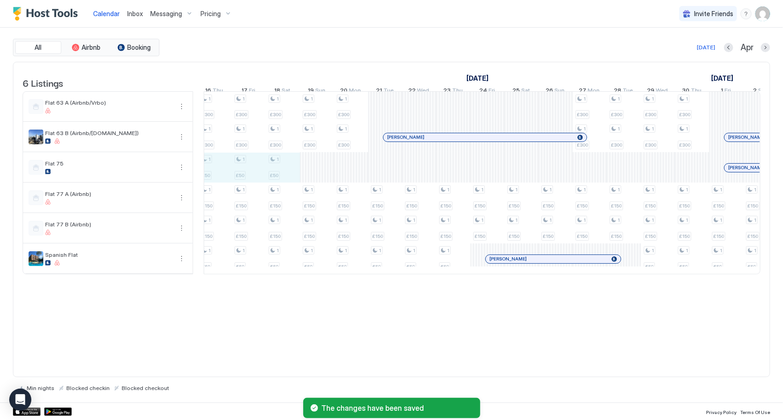
drag, startPoint x: 281, startPoint y: 173, endPoint x: 219, endPoint y: 177, distance: 62.3
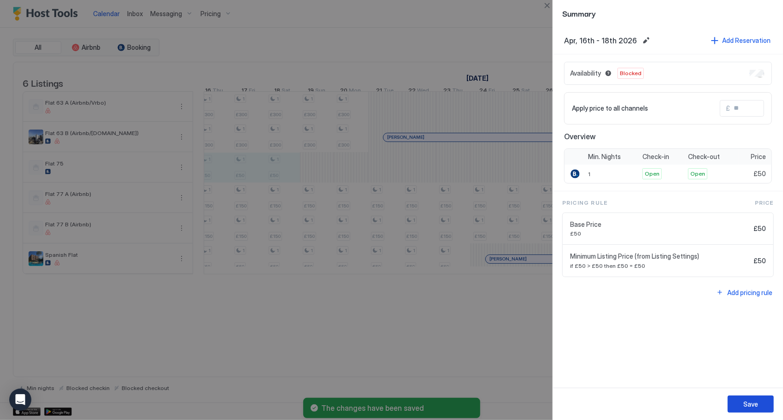
click at [764, 404] on button "Save" at bounding box center [750, 403] width 46 height 17
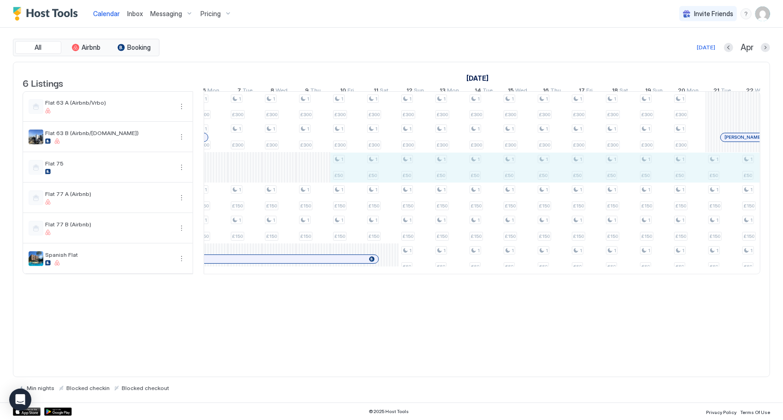
drag, startPoint x: 362, startPoint y: 174, endPoint x: 742, endPoint y: 177, distance: 380.1
click at [745, 176] on div "1 £300 1 £300 1 £150 1 £150 1 £300 1 £300 1 £150 1 £150 1 £150 1 £150 1 £150 1 …" at bounding box center [23, 183] width 1909 height 182
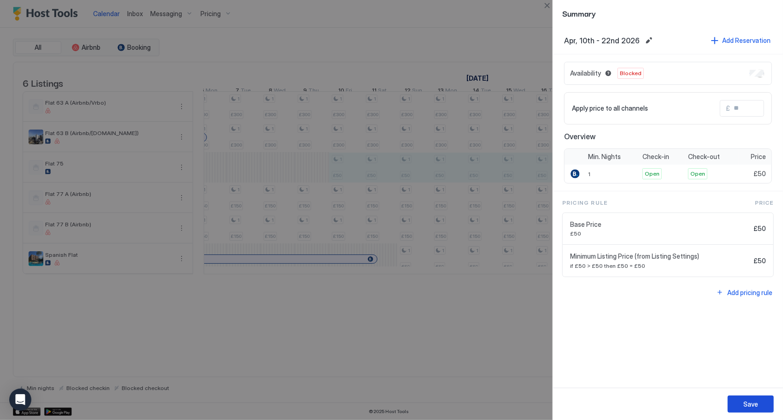
click at [736, 400] on button "Save" at bounding box center [750, 403] width 46 height 17
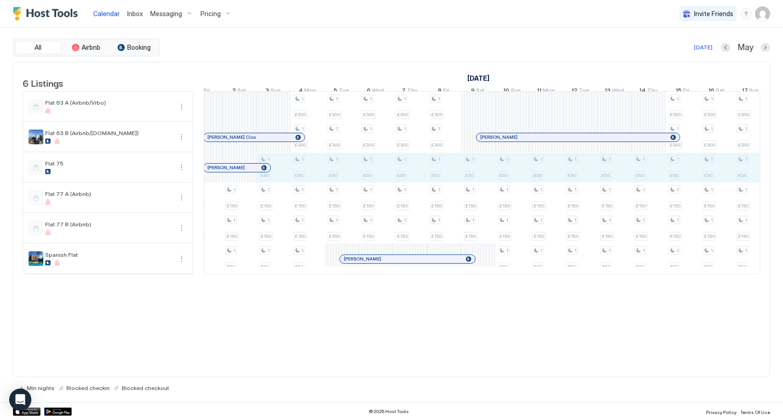
drag, startPoint x: 298, startPoint y: 177, endPoint x: 743, endPoint y: 181, distance: 445.5
click at [743, 181] on div "1 £300 1 £300 1 £50 1 £150 1 £150 1 €60 1 £300 1 £300 1 £50 1 £150 1 £150 1 €60…" at bounding box center [529, 183] width 1909 height 182
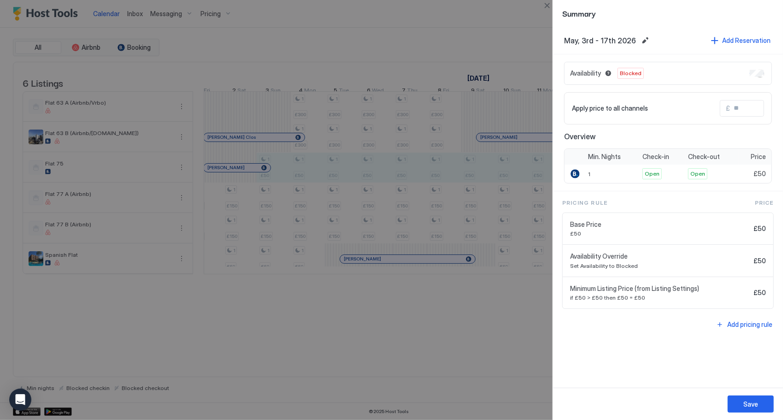
click at [763, 410] on button "Save" at bounding box center [750, 403] width 46 height 17
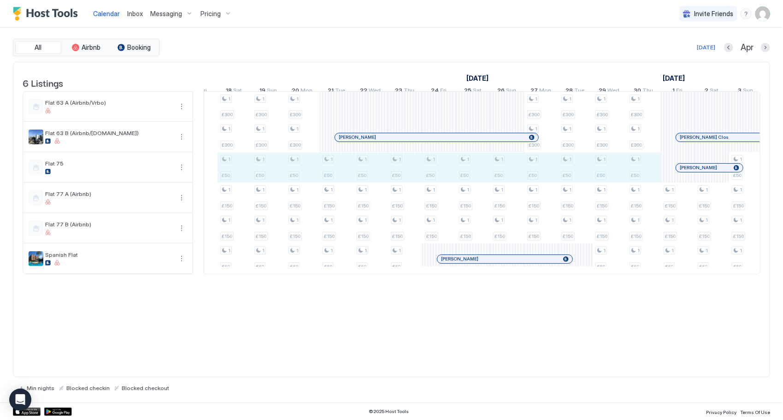
drag, startPoint x: 639, startPoint y: 172, endPoint x: 239, endPoint y: 182, distance: 400.0
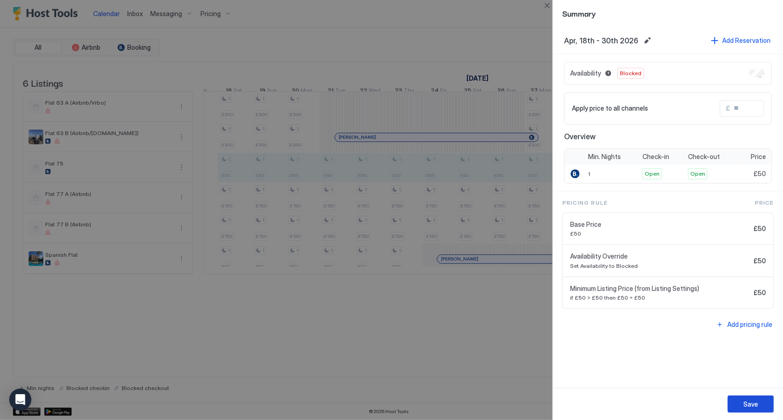
click at [750, 408] on div "Save" at bounding box center [750, 404] width 15 height 10
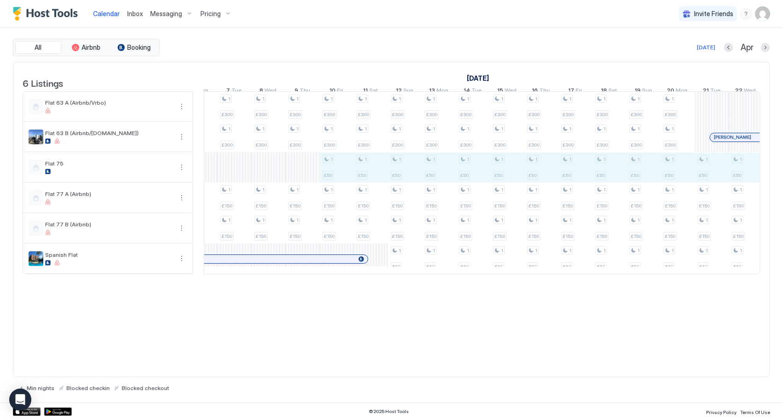
drag, startPoint x: 337, startPoint y: 178, endPoint x: 732, endPoint y: 177, distance: 395.3
click at [734, 177] on div "1 £300 1 £300 1 £150 1 £150 1 £300 1 £300 1 £150 1 £150 1 £300 1 £300 1 £150 1 …" at bounding box center [694, 183] width 1909 height 182
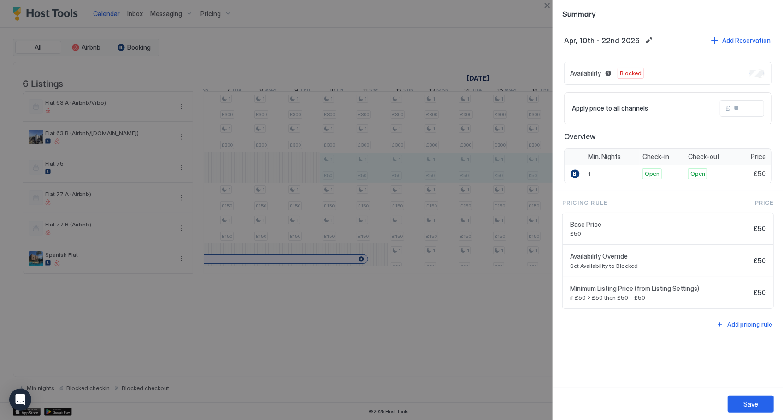
click at [746, 400] on div "Save" at bounding box center [750, 404] width 15 height 10
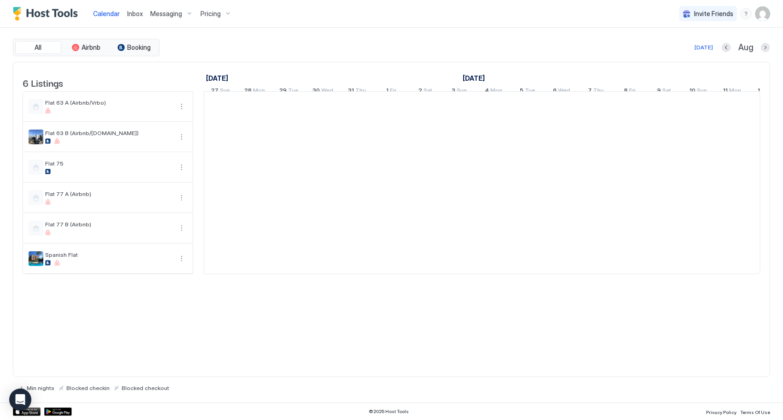
scroll to position [0, 512]
